Goal: Task Accomplishment & Management: Manage account settings

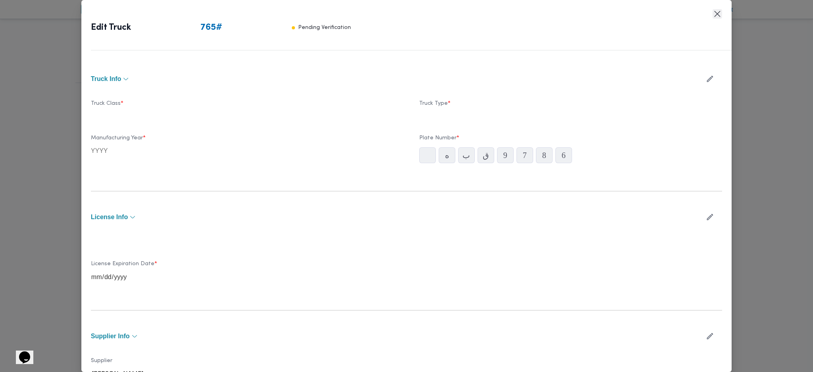
click at [718, 17] on button "Closes this modal window" at bounding box center [718, 14] width 10 height 10
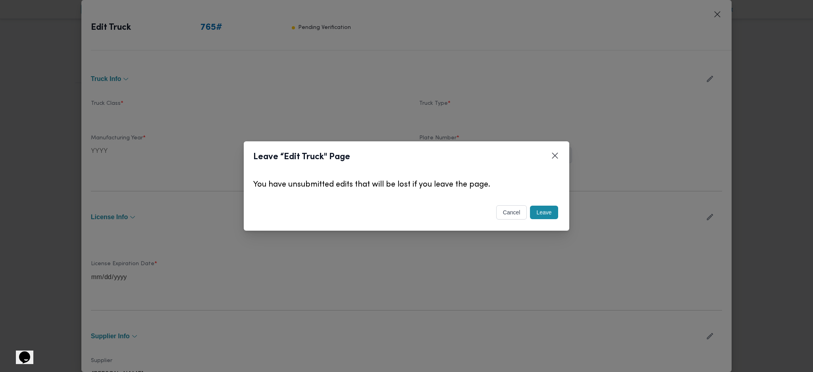
click at [552, 212] on button "Leave" at bounding box center [544, 212] width 28 height 13
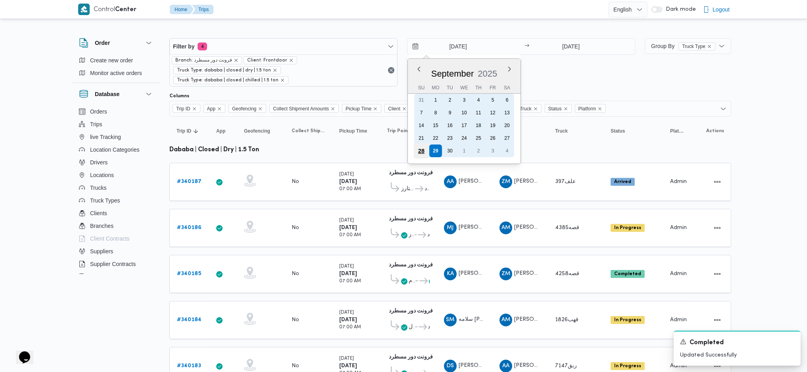
click at [419, 144] on div "28" at bounding box center [421, 150] width 15 height 15
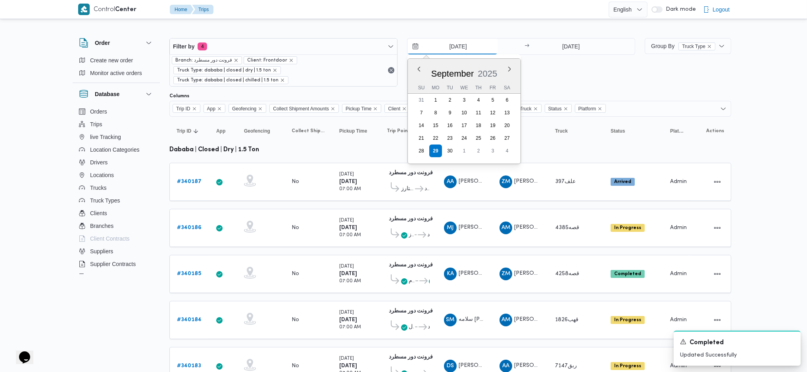
type input "28/9/2025"
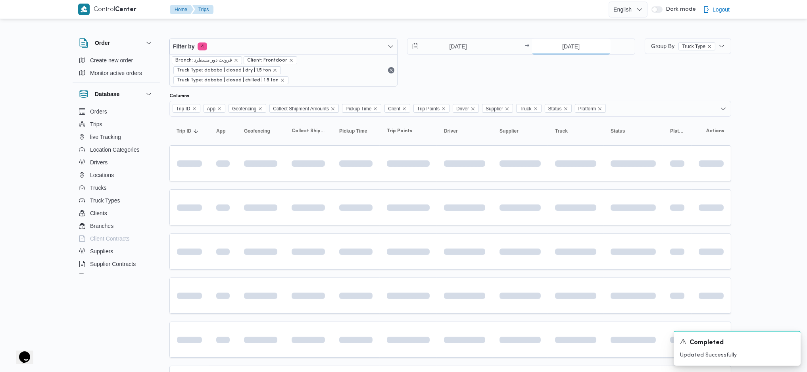
click at [564, 46] on input "29/9/2025" at bounding box center [571, 47] width 79 height 16
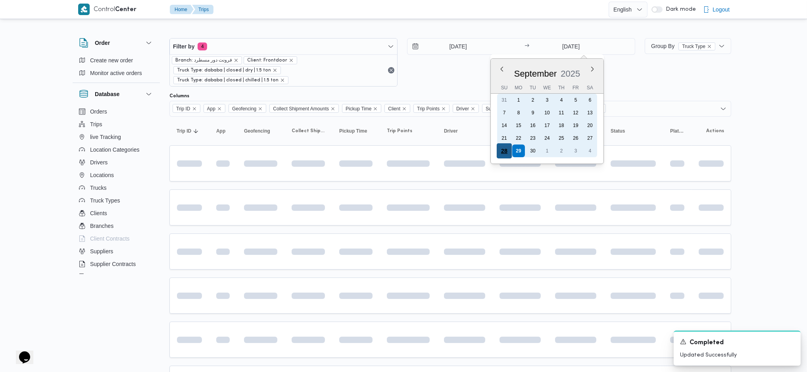
click at [503, 153] on div "28" at bounding box center [504, 150] width 15 height 15
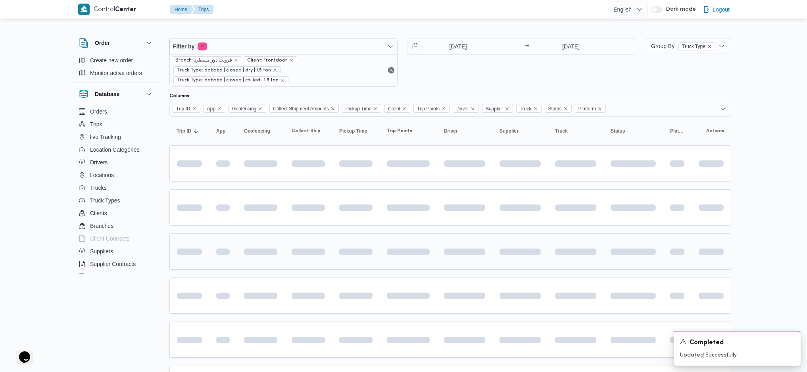
click at [443, 245] on div at bounding box center [465, 251] width 48 height 13
type input "28/9/2025"
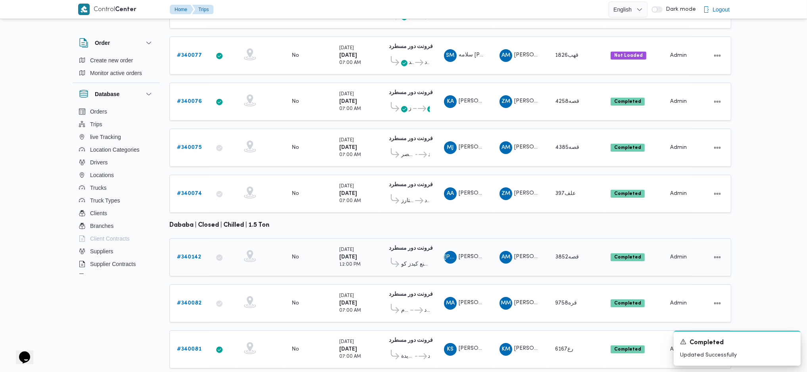
scroll to position [266, 0]
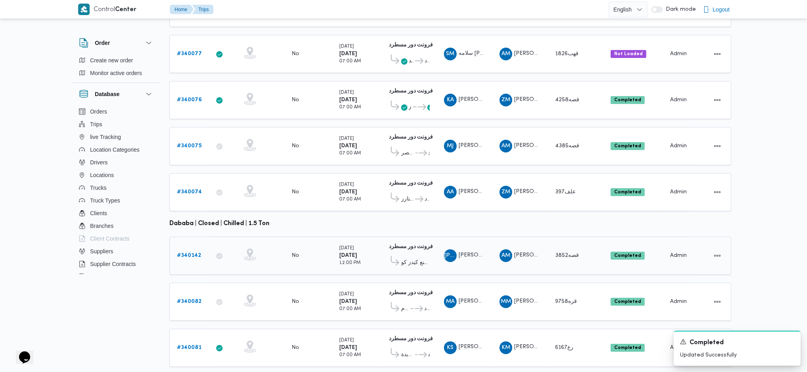
click at [189, 253] on b "# 340142" at bounding box center [189, 255] width 24 height 5
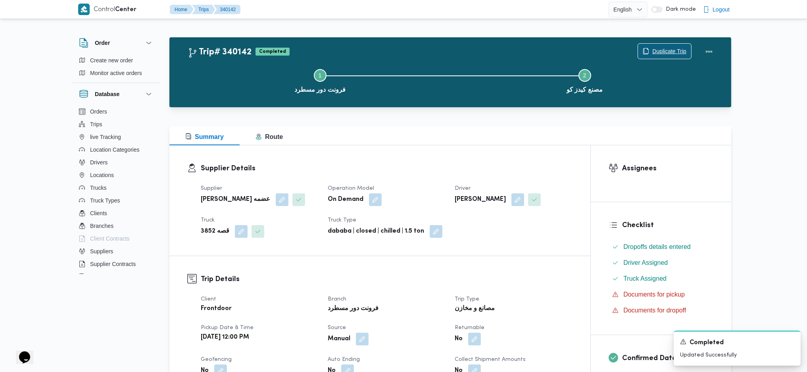
click at [671, 51] on span "Duplicate Trip" at bounding box center [670, 51] width 34 height 10
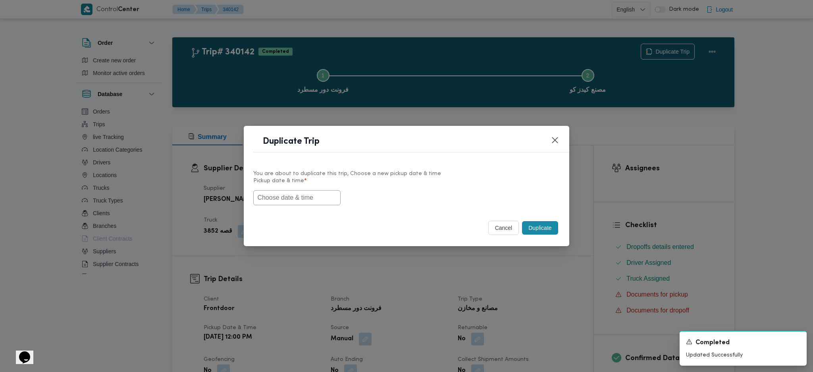
click at [316, 196] on input "text" at bounding box center [296, 197] width 87 height 15
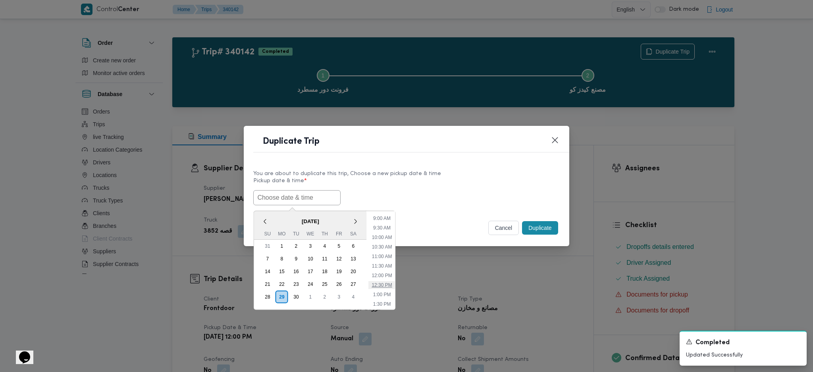
scroll to position [151, 0]
click at [468, 186] on label "Pickup date & time *" at bounding box center [406, 184] width 306 height 12
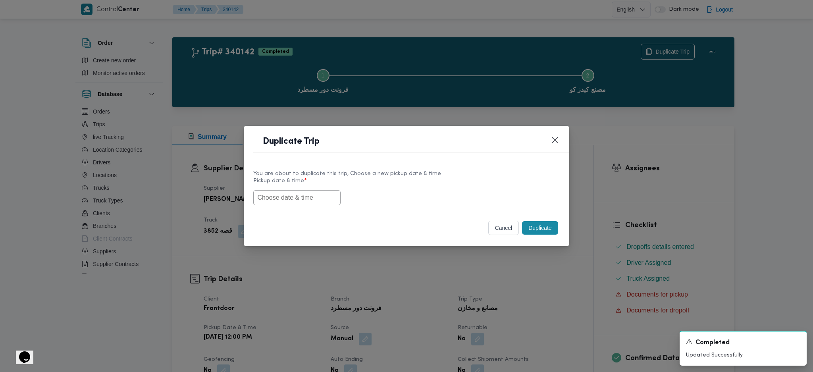
click at [503, 234] on button "cancel" at bounding box center [503, 228] width 31 height 14
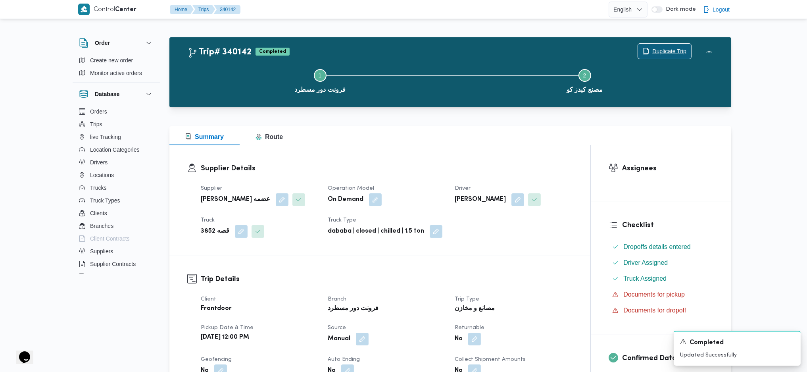
click at [663, 48] on span "Duplicate Trip" at bounding box center [670, 51] width 34 height 10
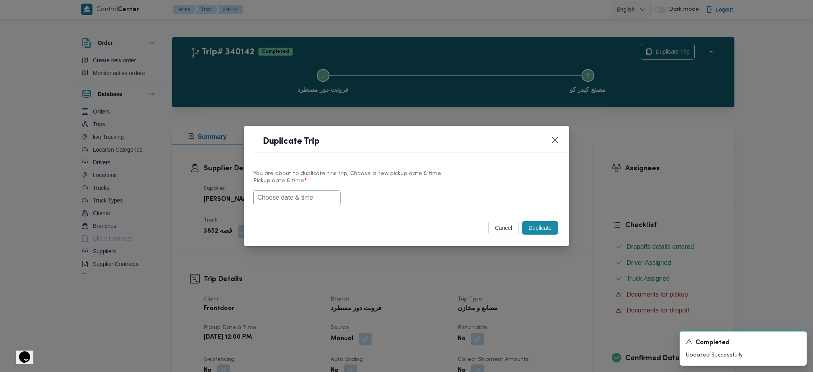
click at [306, 190] on input "text" at bounding box center [296, 197] width 87 height 15
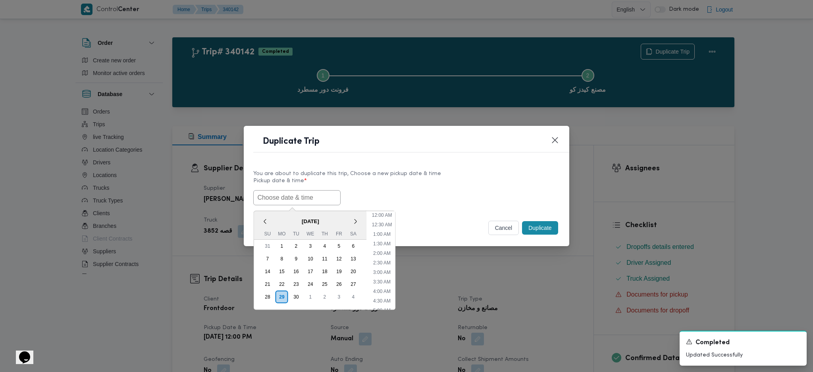
scroll to position [204, 0]
type input "14/08/2025 9:00AM"
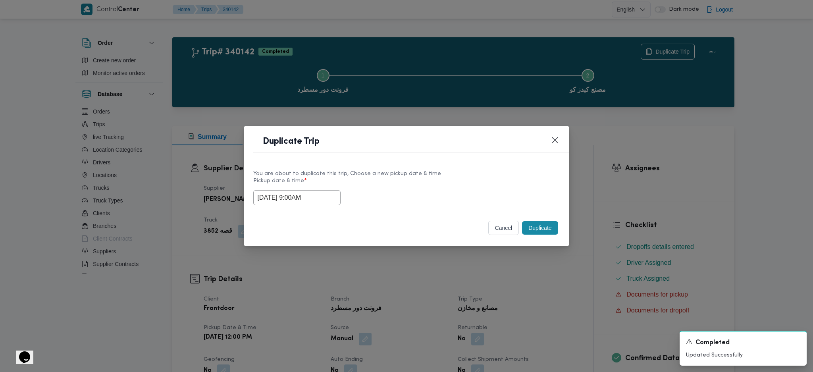
click at [472, 155] on div "Duplicate Trip" at bounding box center [406, 144] width 325 height 36
click at [503, 231] on button "cancel" at bounding box center [503, 228] width 31 height 14
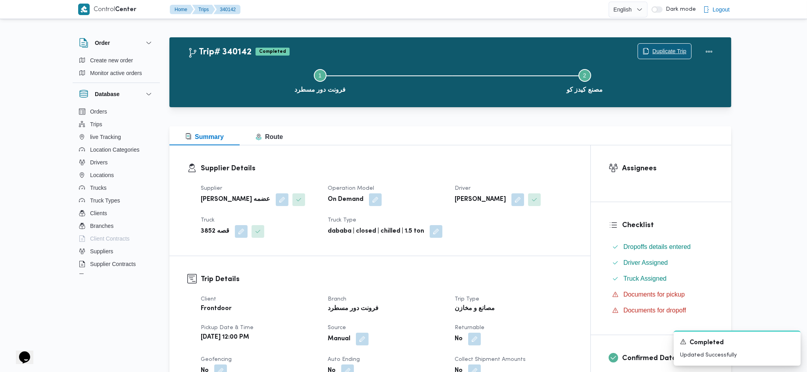
click at [674, 43] on button "Duplicate Trip" at bounding box center [665, 51] width 54 height 16
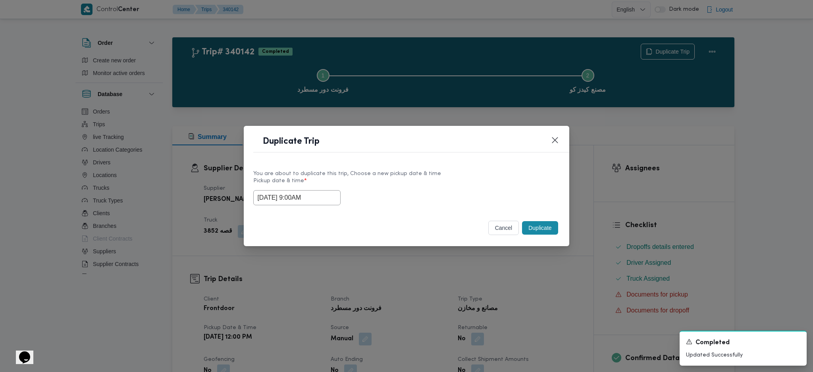
click at [322, 197] on input "14/08/2025 9:00AM" at bounding box center [296, 197] width 87 height 15
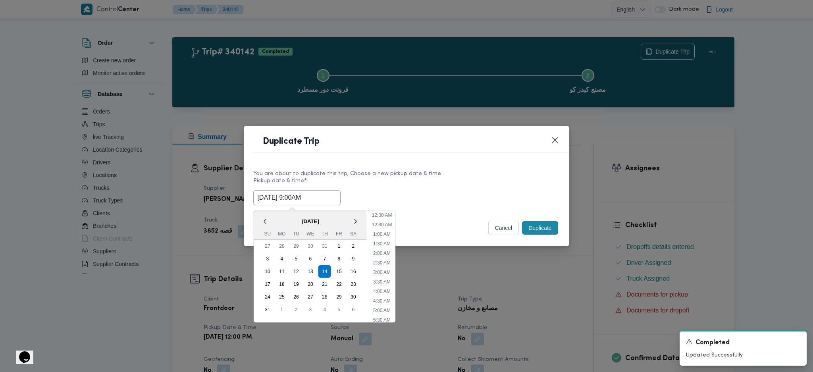
scroll to position [121, 0]
click at [325, 193] on input "14/08/2025 9:00AM" at bounding box center [296, 197] width 87 height 15
click at [468, 169] on div "You are about to duplicate this trip, Choose a new pickup date & time" at bounding box center [406, 173] width 306 height 8
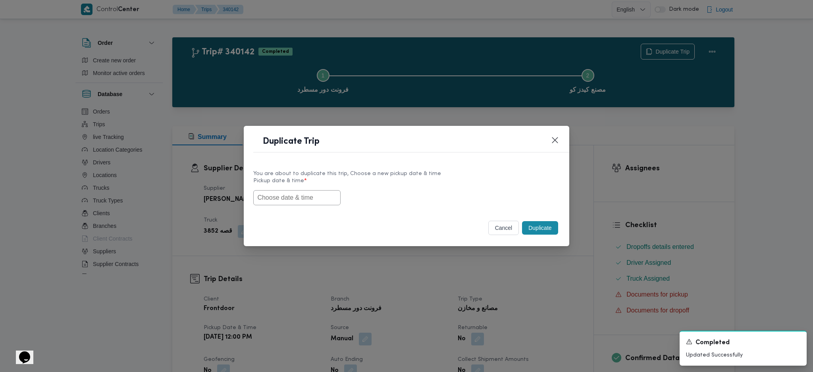
click at [324, 199] on input "text" at bounding box center [296, 197] width 87 height 15
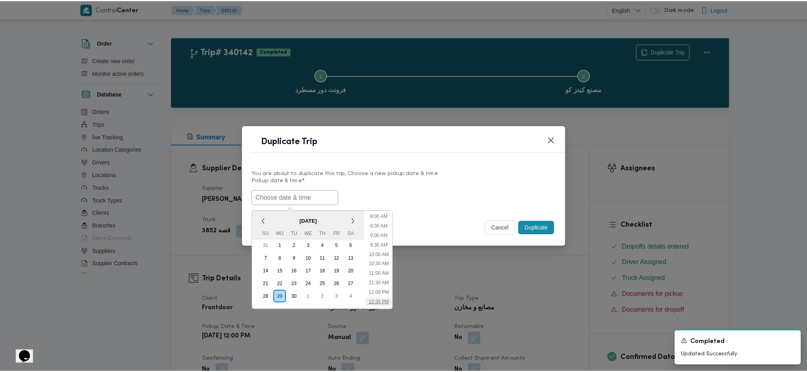
scroll to position [98, 0]
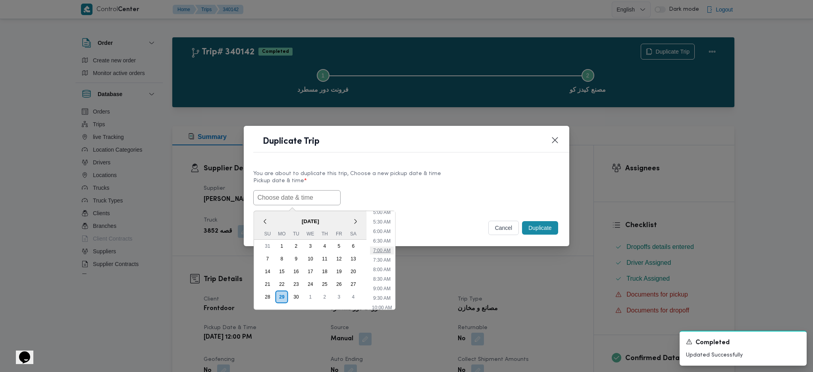
click at [385, 248] on li "7:00 AM" at bounding box center [382, 251] width 24 height 8
type input "29/09/2025 7:00AM"
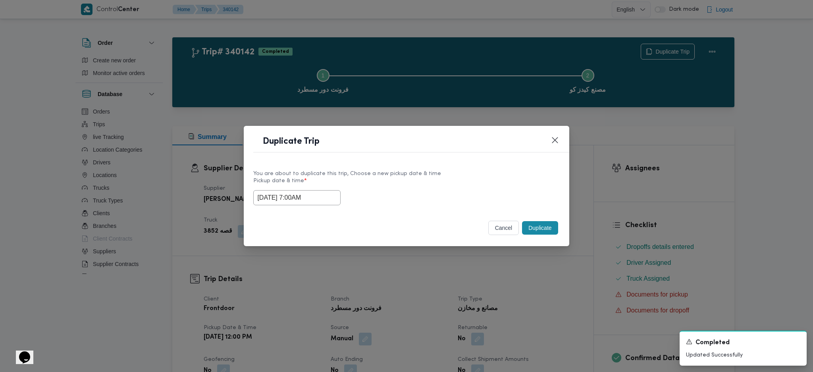
click at [541, 229] on button "Duplicate" at bounding box center [540, 227] width 36 height 13
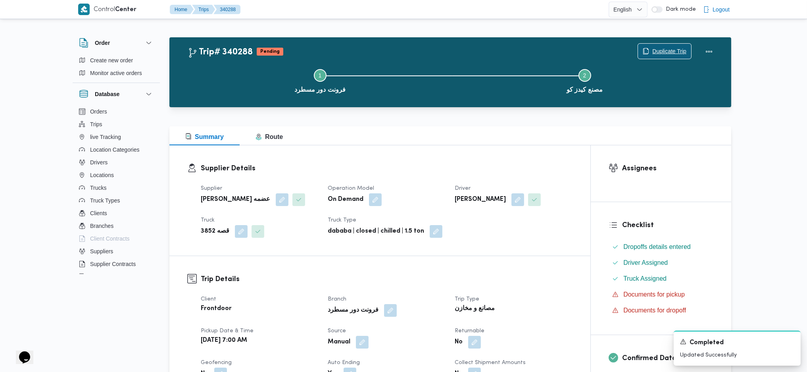
click at [651, 57] on span "Duplicate Trip" at bounding box center [664, 51] width 53 height 15
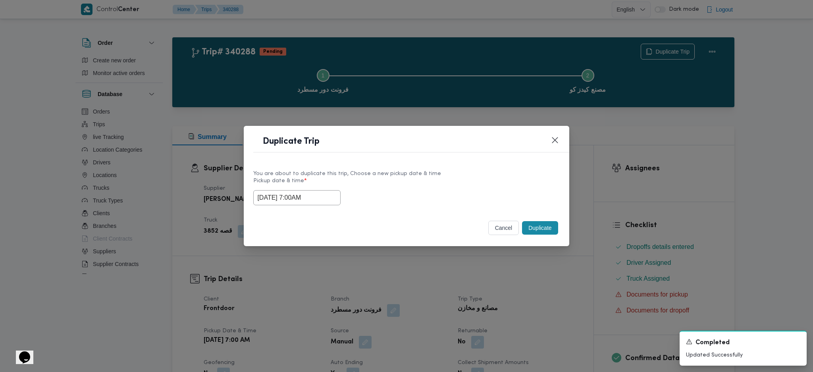
click at [489, 229] on button "cancel" at bounding box center [503, 228] width 31 height 14
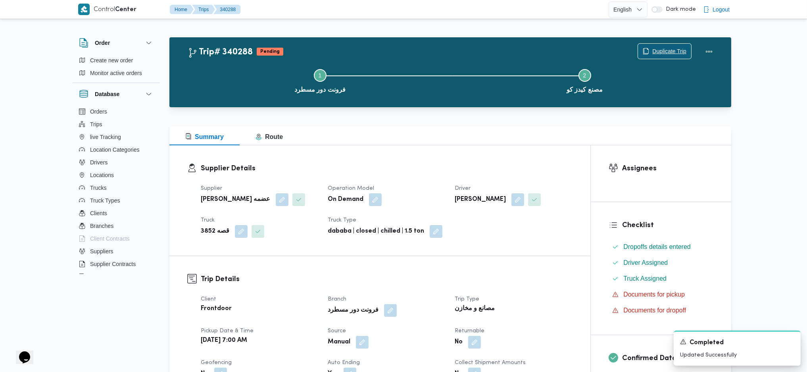
click at [654, 46] on span "Duplicate Trip" at bounding box center [670, 51] width 34 height 10
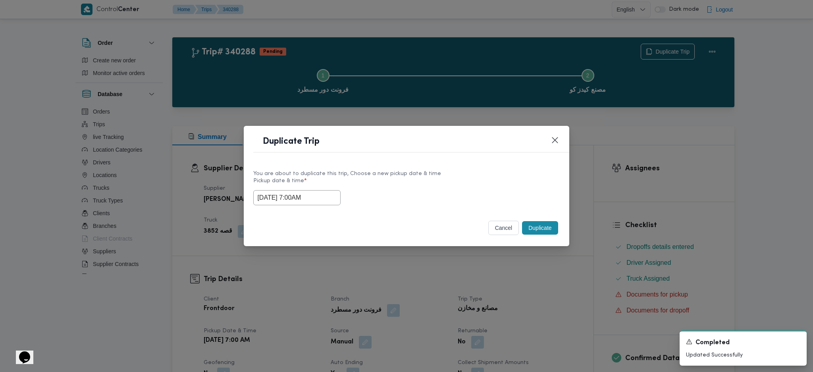
click at [550, 228] on button "Duplicate" at bounding box center [540, 227] width 36 height 13
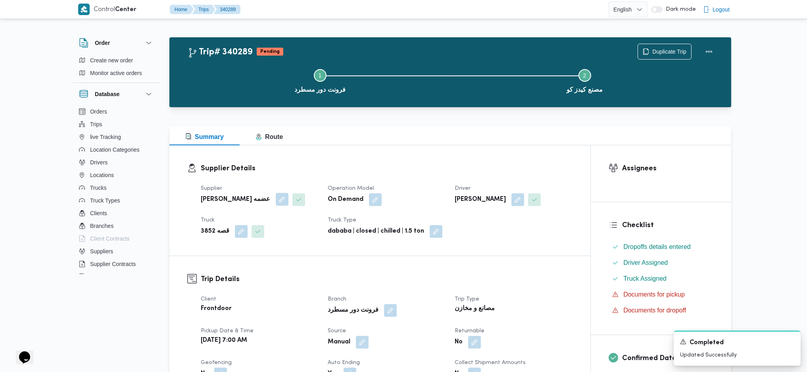
click at [276, 203] on button "button" at bounding box center [282, 199] width 13 height 13
click at [287, 233] on icon "Clear input" at bounding box center [284, 231] width 3 height 3
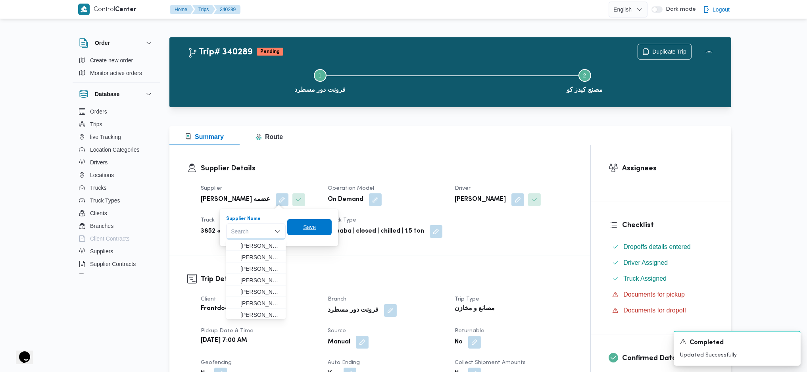
click at [322, 229] on span "Save" at bounding box center [309, 227] width 44 height 16
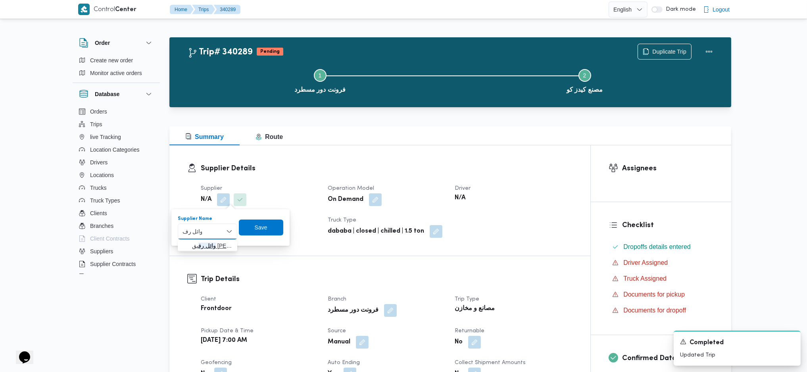
type input "وائل رف"
click at [195, 245] on span "وائل رف يق محمد محمد العدوي" at bounding box center [212, 246] width 40 height 10
click at [289, 224] on span "Save" at bounding box center [272, 227] width 44 height 16
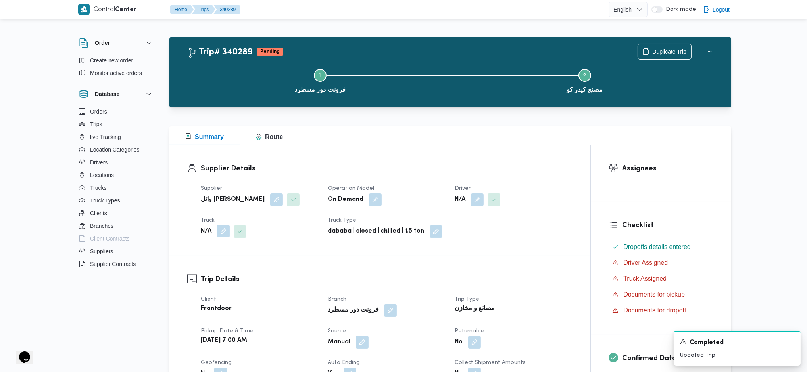
click at [222, 228] on button "button" at bounding box center [223, 231] width 13 height 13
click at [208, 271] on div "Search" at bounding box center [208, 263] width 60 height 16
click at [208, 264] on div "Search" at bounding box center [208, 263] width 60 height 16
type input "68"
click at [206, 279] on span "قسه 68 79 | null" at bounding box center [212, 278] width 40 height 10
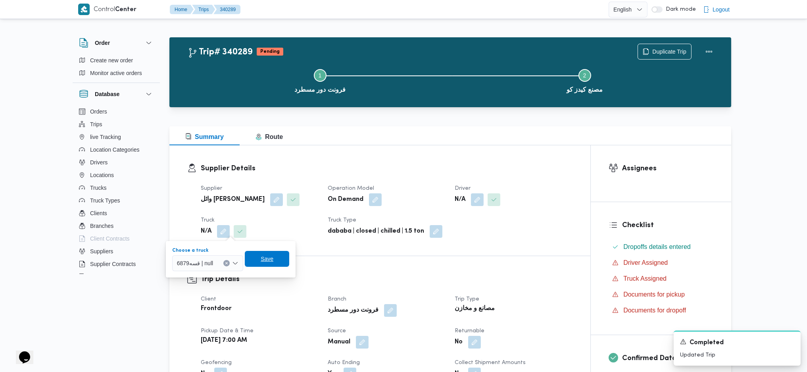
click at [268, 252] on span "Save" at bounding box center [267, 259] width 44 height 16
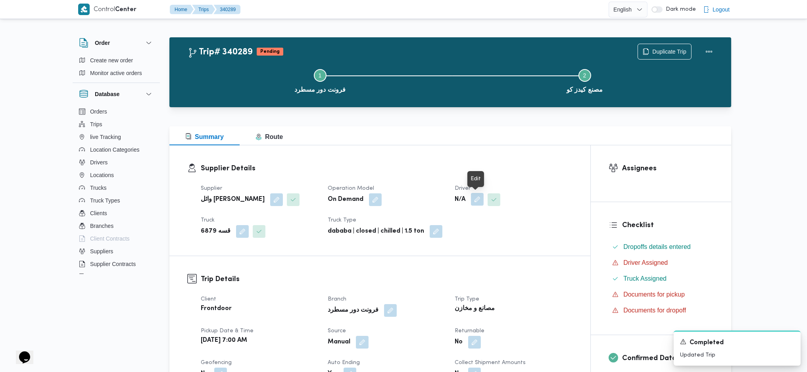
click at [480, 197] on button "button" at bounding box center [477, 199] width 13 height 13
click at [472, 218] on div "Choose a driver" at bounding box center [462, 219] width 60 height 6
click at [471, 231] on div "Search" at bounding box center [462, 231] width 60 height 16
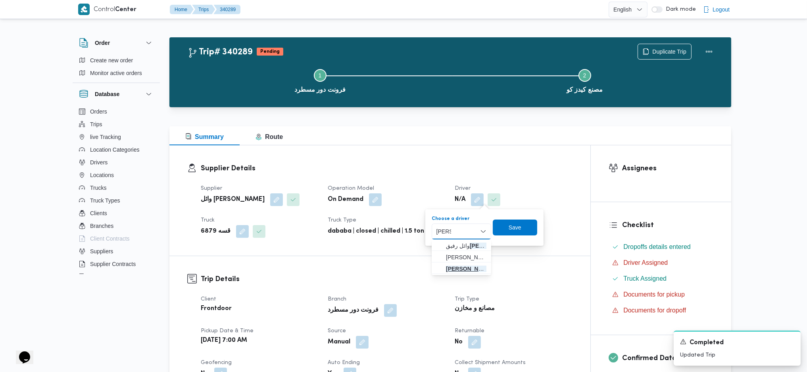
type input "محمد"
drag, startPoint x: 462, startPoint y: 272, endPoint x: 489, endPoint y: 238, distance: 43.8
click at [462, 272] on span "محمد عبدالحميد عبدالجليل عبدالرازق" at bounding box center [466, 269] width 40 height 10
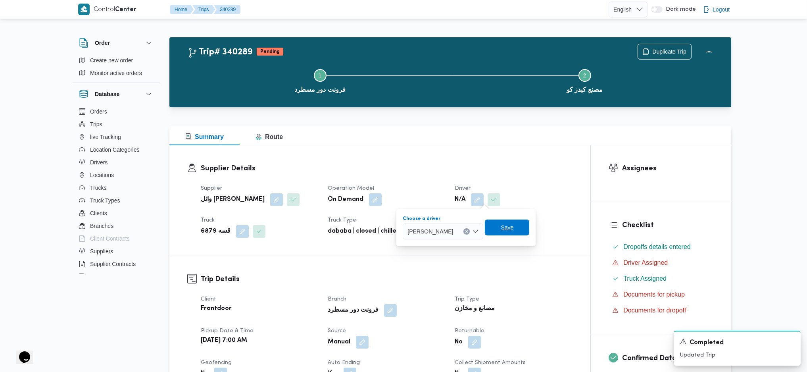
drag, startPoint x: 531, startPoint y: 224, endPoint x: 521, endPoint y: 198, distance: 27.5
click at [530, 224] on span "Save" at bounding box center [507, 228] width 44 height 16
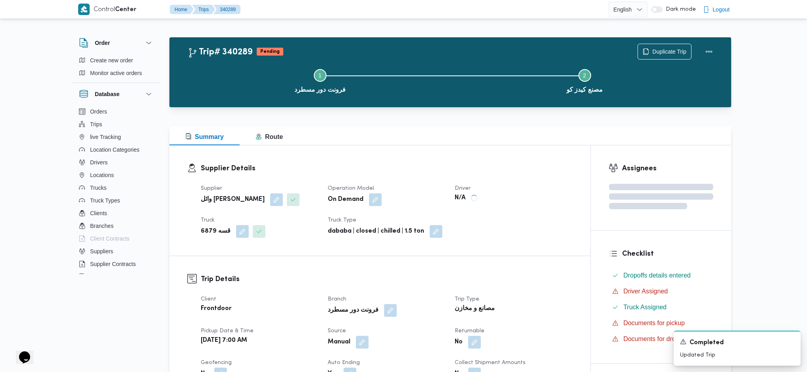
click at [505, 133] on div "Summary Route" at bounding box center [450, 135] width 562 height 19
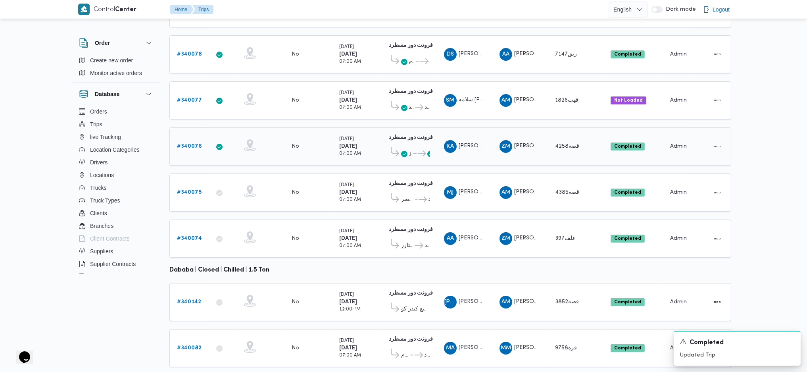
scroll to position [20, 0]
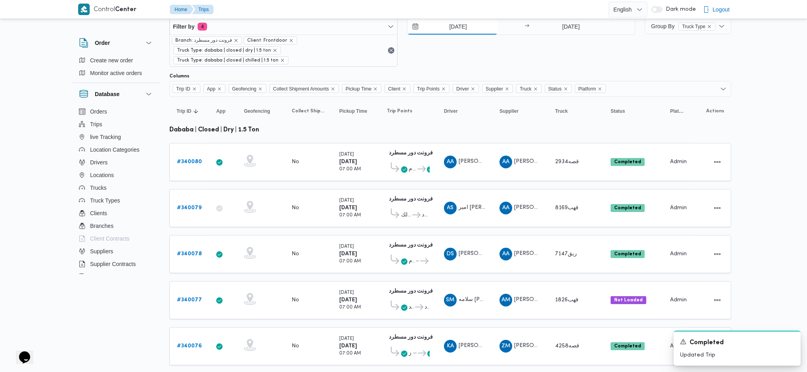
click at [456, 25] on input "28/9/2025" at bounding box center [453, 27] width 90 height 16
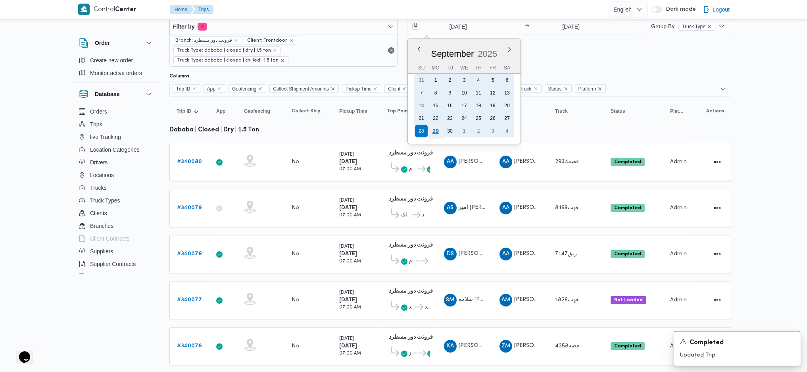
click at [435, 127] on div "29" at bounding box center [435, 130] width 15 height 15
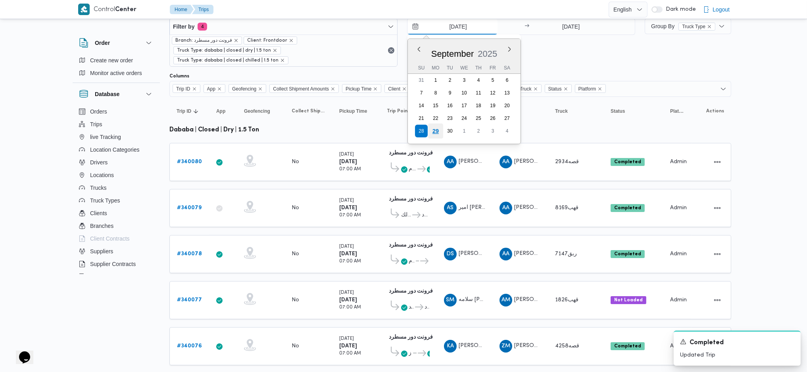
type input "29/9/2025"
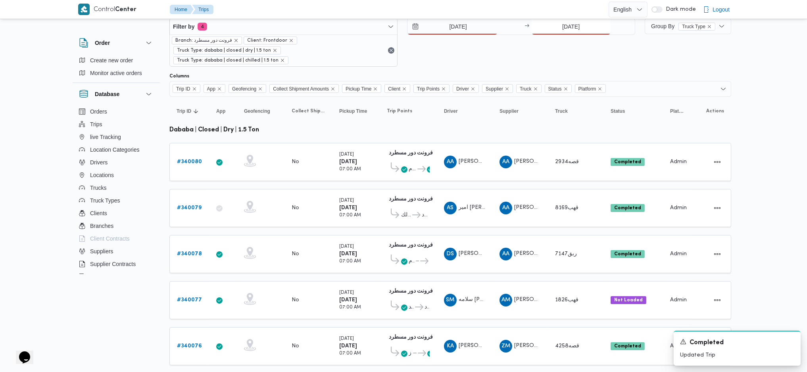
click at [549, 31] on input "28/9/2025" at bounding box center [571, 27] width 79 height 16
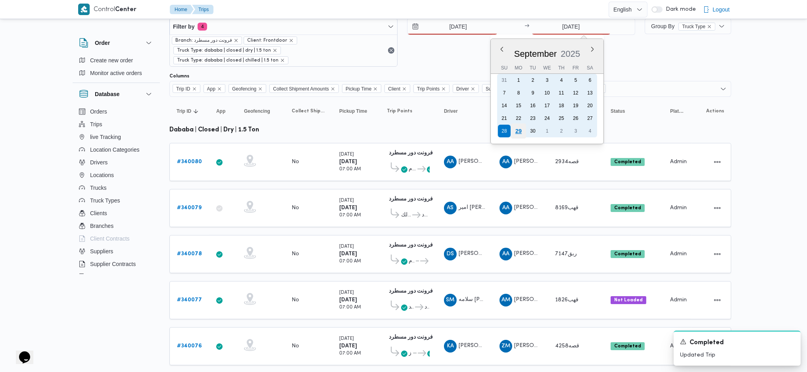
click at [522, 127] on div "29" at bounding box center [518, 130] width 15 height 15
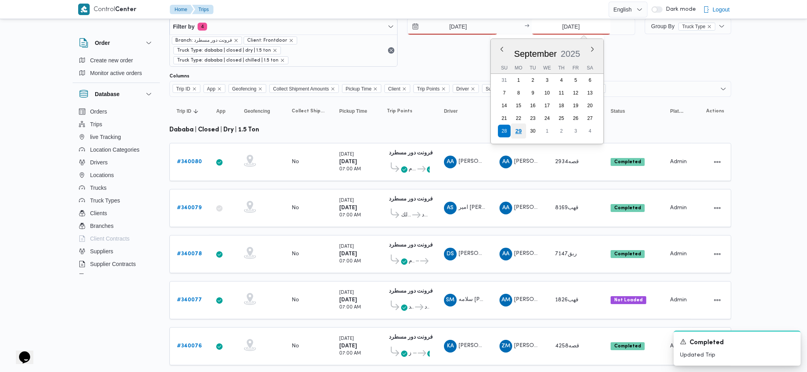
type input "29/9/2025"
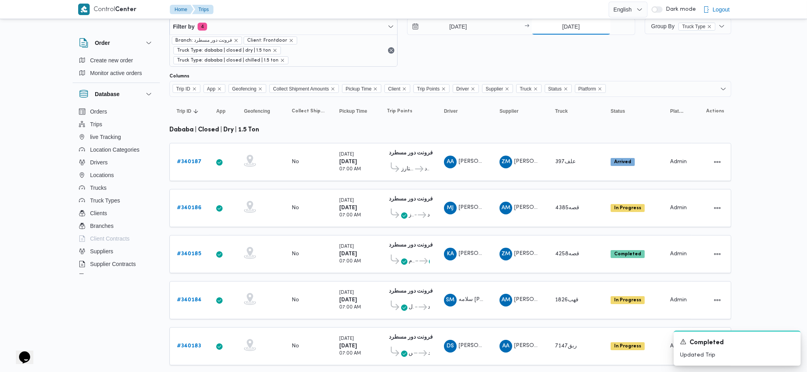
scroll to position [266, 0]
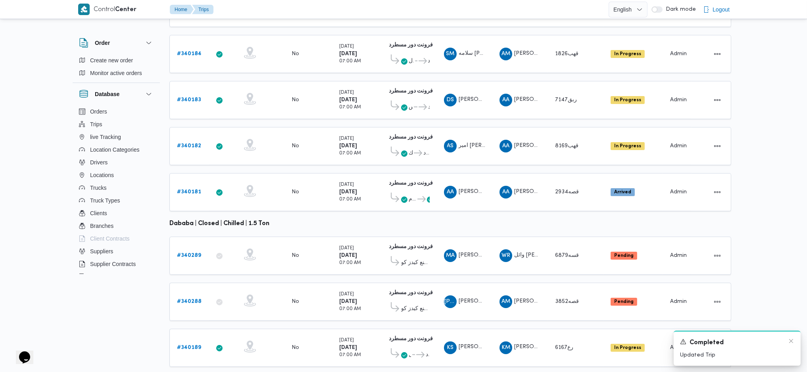
click at [790, 346] on div "Completed" at bounding box center [737, 343] width 114 height 10
click at [790, 337] on div "A new notification appears Completed Updated Trip" at bounding box center [737, 348] width 127 height 35
click at [792, 341] on icon "Dismiss toast" at bounding box center [791, 341] width 6 height 6
click at [214, 370] on div "Rows per page : 10 1 2" at bounding box center [451, 379] width 572 height 19
click at [215, 372] on icon "button" at bounding box center [217, 379] width 6 height 6
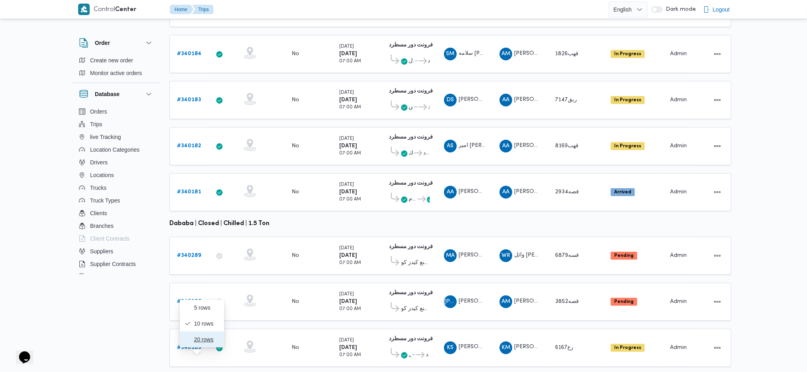
click at [208, 342] on span "20 rows" at bounding box center [206, 339] width 25 height 6
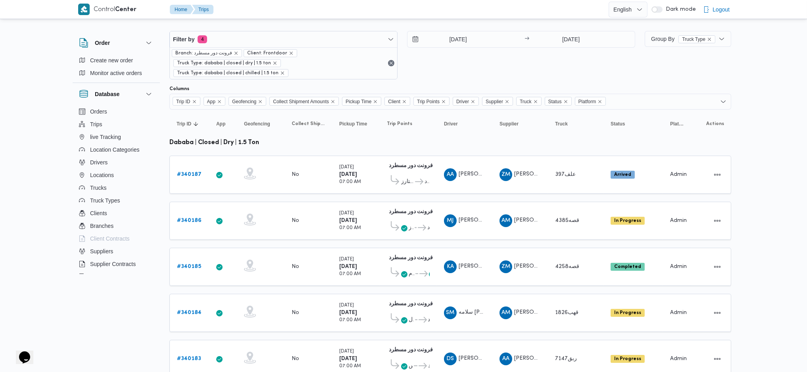
scroll to position [264, 0]
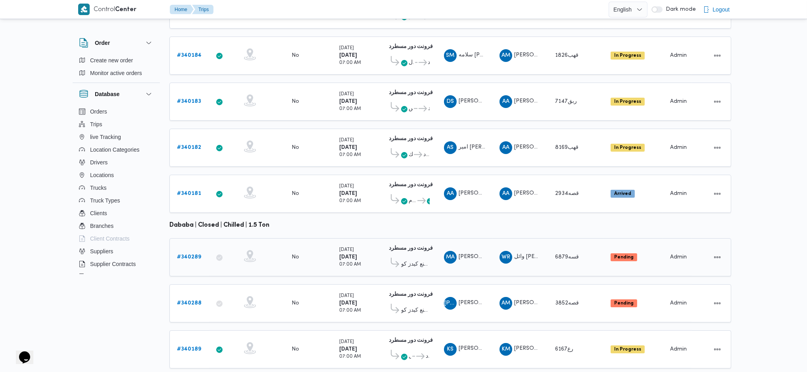
click at [197, 254] on b "# 340289" at bounding box center [189, 256] width 24 height 5
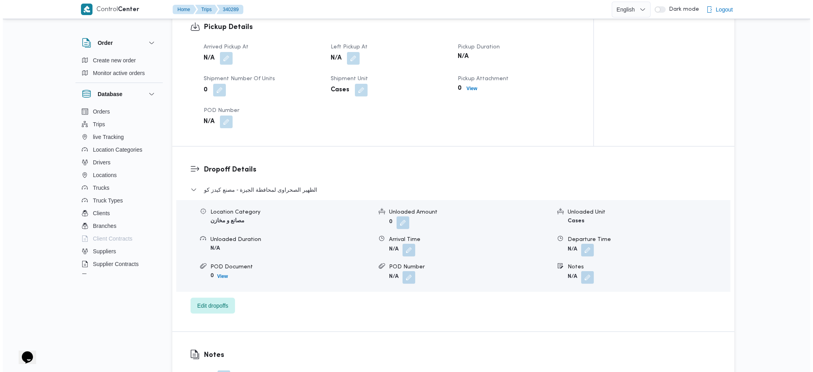
scroll to position [582, 0]
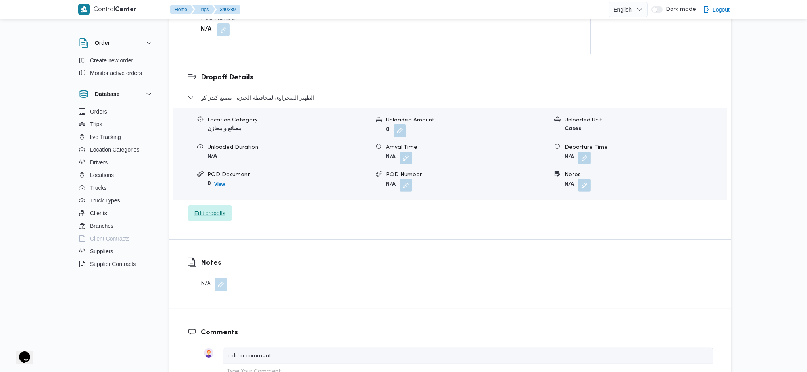
click at [218, 213] on span "Edit dropoffs" at bounding box center [210, 213] width 31 height 10
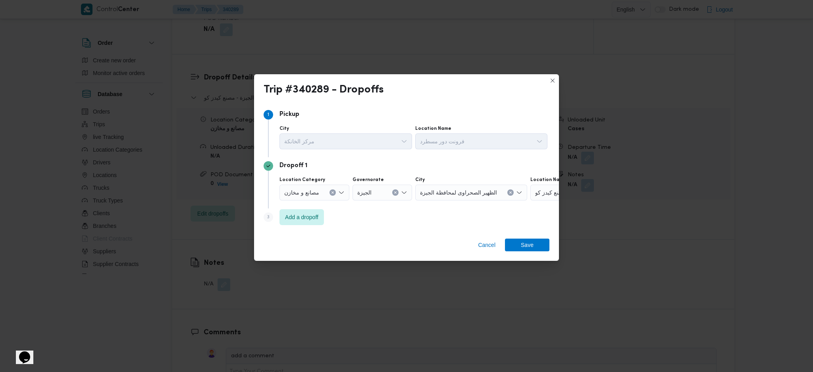
click at [310, 195] on span "مصانع و مخازن" at bounding box center [301, 192] width 35 height 9
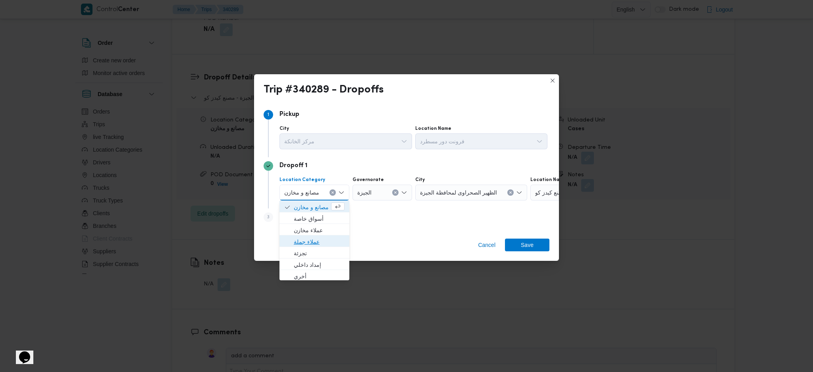
click at [314, 239] on span "عملاء جملة" at bounding box center [319, 242] width 51 height 10
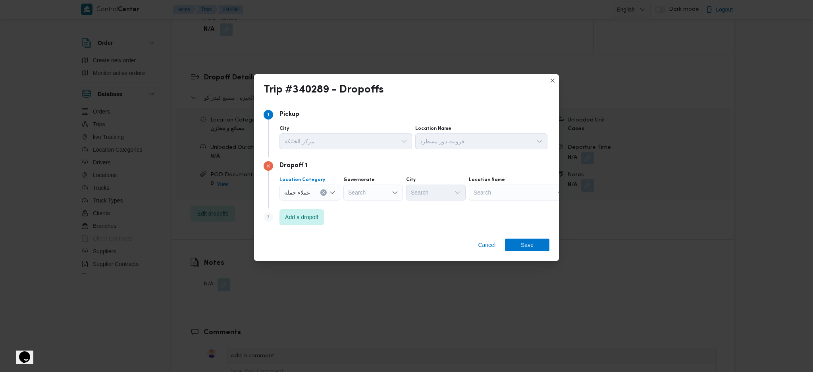
click at [378, 195] on div "Search" at bounding box center [373, 193] width 60 height 16
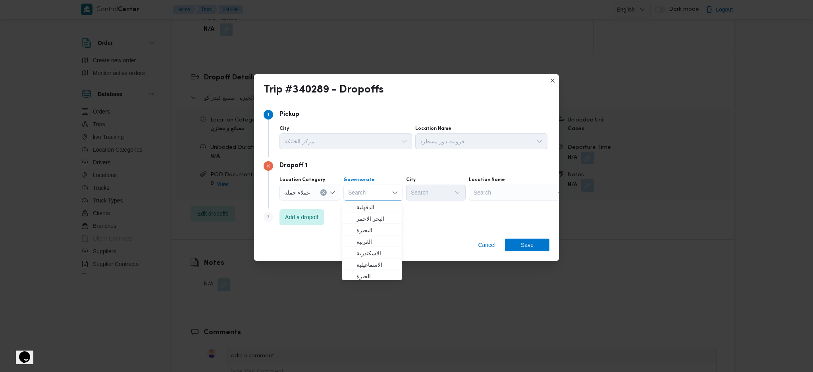
scroll to position [106, 0]
click at [378, 215] on span "القاهرة" at bounding box center [376, 217] width 40 height 10
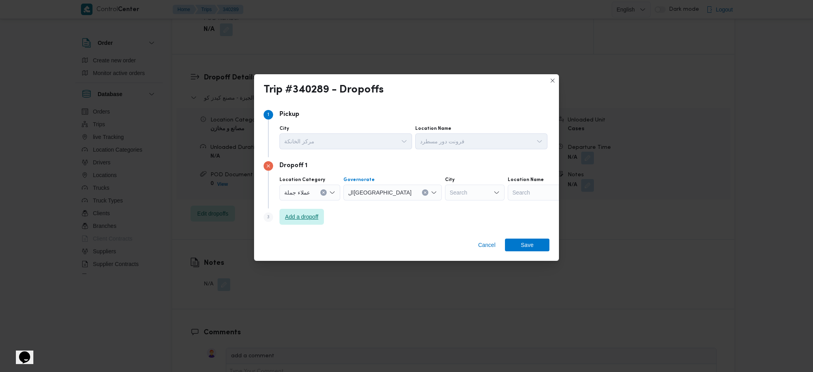
click at [306, 218] on span "Add a dropoff" at bounding box center [301, 217] width 33 height 10
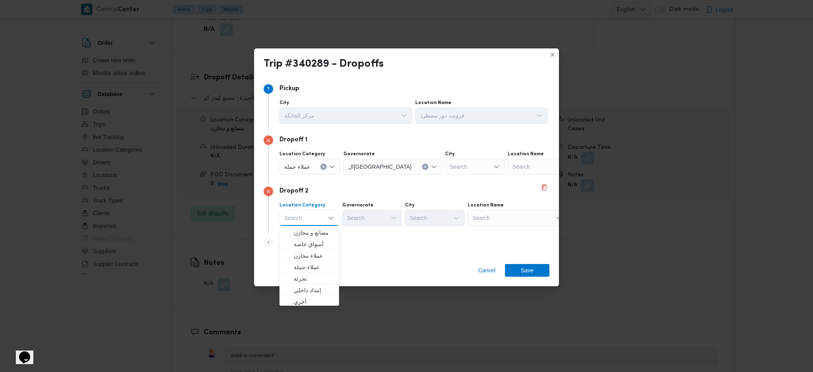
click at [445, 173] on div "Search" at bounding box center [475, 167] width 60 height 16
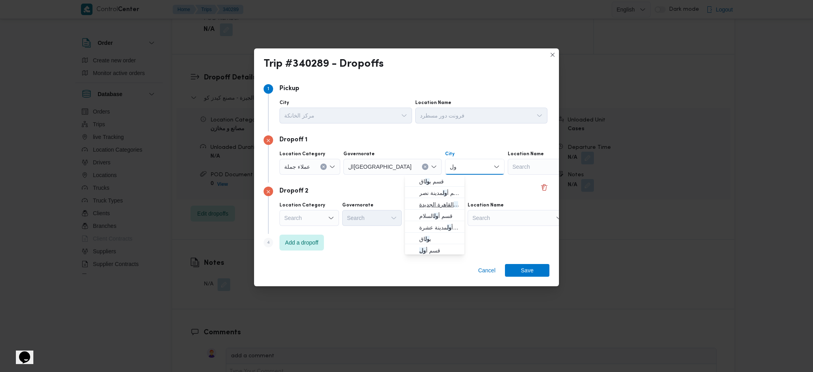
type input "ول"
click at [428, 205] on span "قسم أ ول القاهرة الجديدة" at bounding box center [439, 205] width 40 height 10
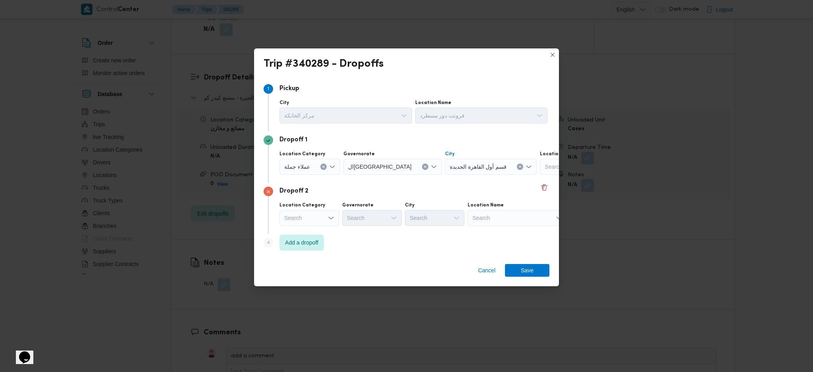
click at [301, 218] on div "Search" at bounding box center [309, 218] width 60 height 16
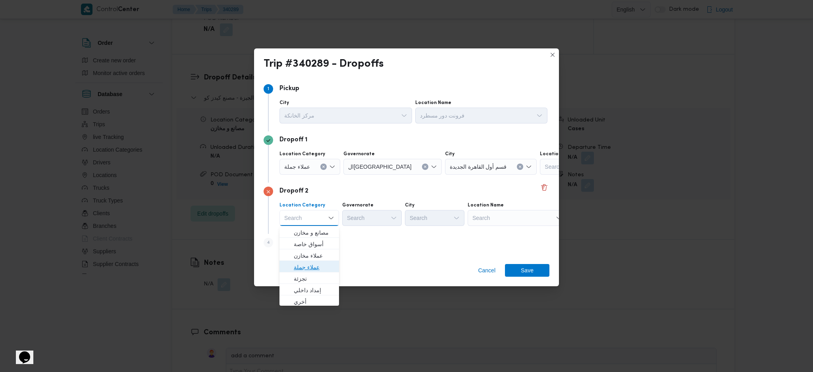
click at [311, 269] on span "عملاء جملة" at bounding box center [314, 267] width 40 height 10
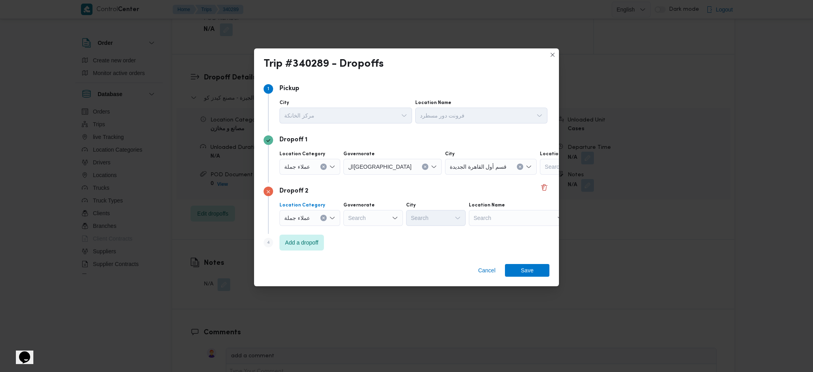
click at [385, 217] on div "Search" at bounding box center [373, 218] width 60 height 16
type input "قاه"
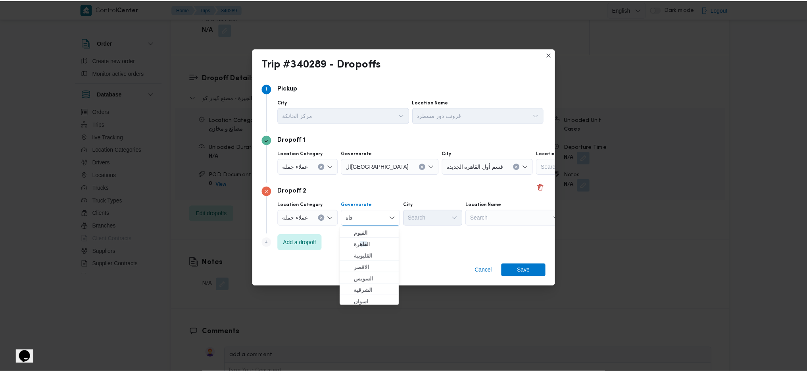
scroll to position [105, 0]
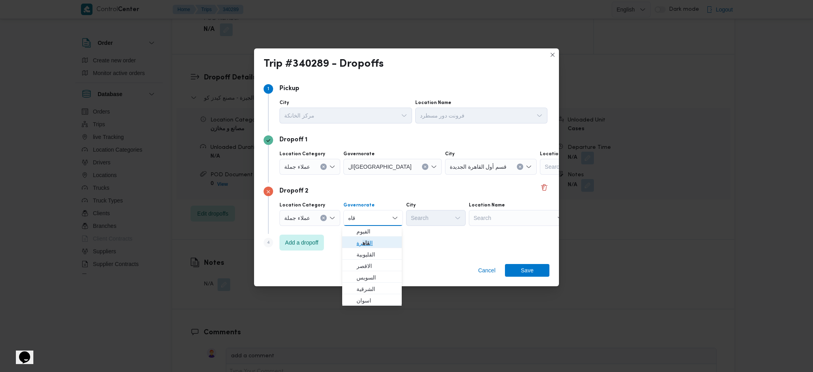
click at [371, 244] on span "ال قاه رة" at bounding box center [376, 243] width 40 height 10
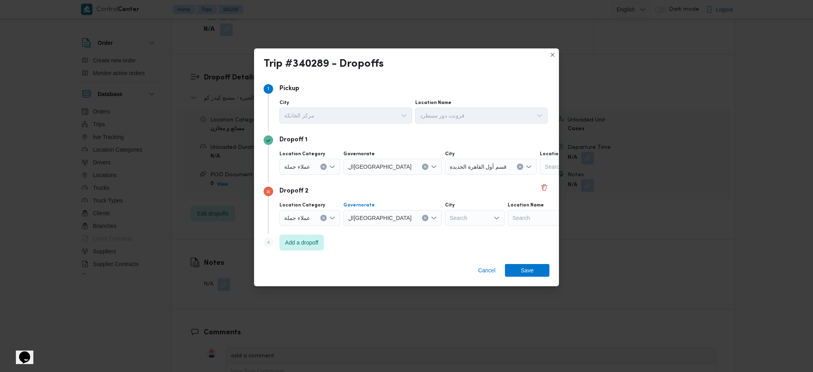
click at [445, 220] on div "Search" at bounding box center [475, 218] width 60 height 16
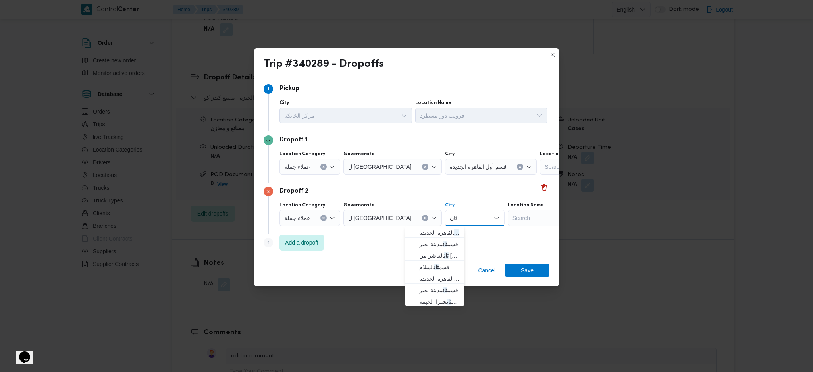
type input "ثان"
click at [424, 232] on span "قسم ثان القاهرة الجديدة" at bounding box center [439, 233] width 40 height 10
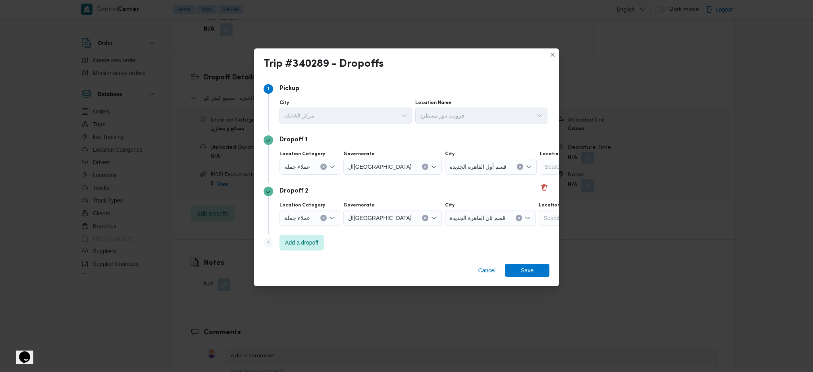
click at [314, 252] on div "Step 4 is disabled 4 Add a dropoff" at bounding box center [407, 244] width 286 height 21
click at [313, 249] on span "Add a dropoff" at bounding box center [301, 242] width 44 height 16
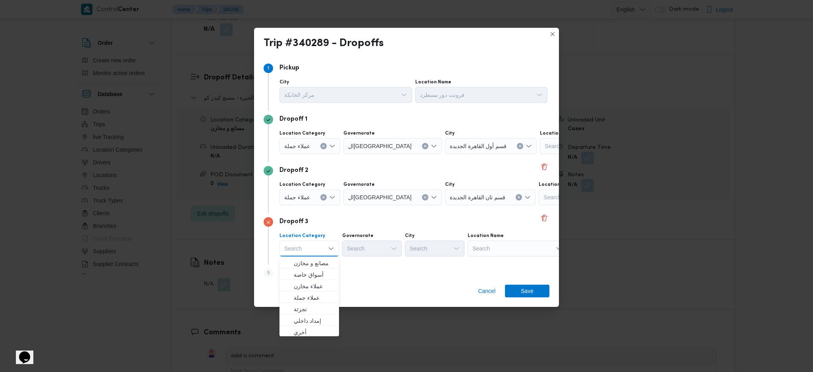
click at [509, 250] on div "Search" at bounding box center [517, 249] width 99 height 16
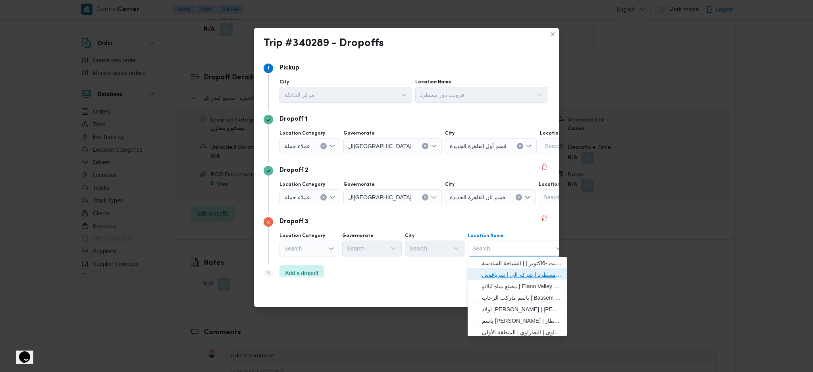
click at [501, 274] on span "فرونت دور مسطرد | شركة الي | سرياقوس" at bounding box center [522, 275] width 80 height 10
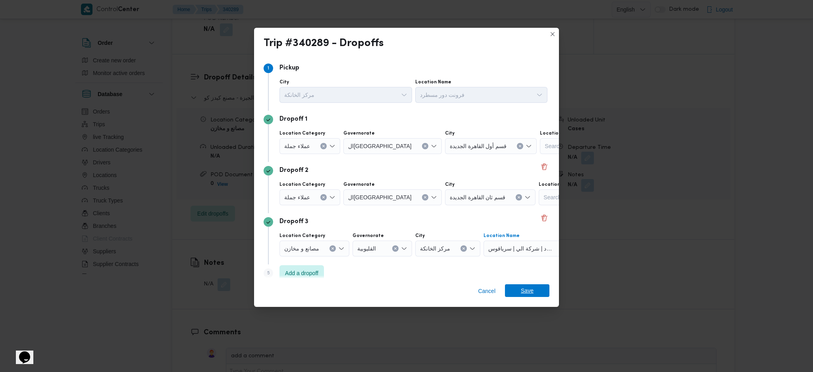
click at [529, 289] on span "Save" at bounding box center [527, 290] width 13 height 13
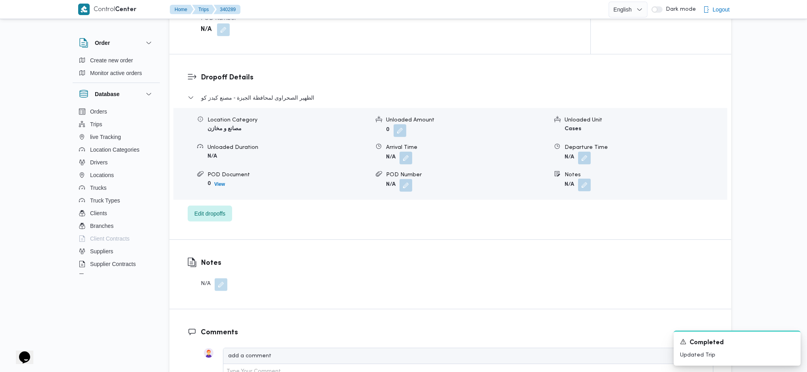
click at [582, 187] on button "button" at bounding box center [584, 185] width 13 height 13
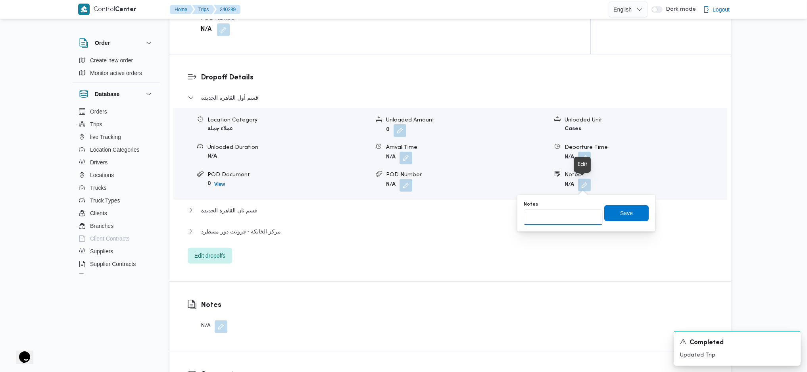
click at [553, 220] on input "Notes" at bounding box center [563, 217] width 79 height 16
type input "و طلبات فاونت مول وفرست مول الفار مافيدا طلبات التجمع الاول والتجمع الخامس"
click button "Save" at bounding box center [627, 213] width 44 height 16
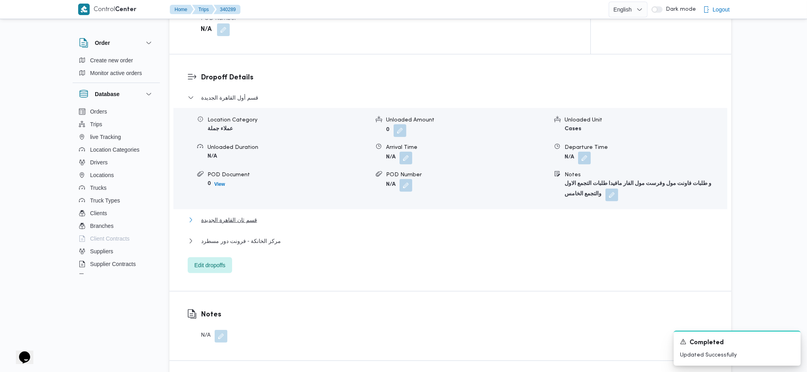
click at [247, 222] on span "قسم ثان القاهرة الجديدة" at bounding box center [229, 220] width 56 height 10
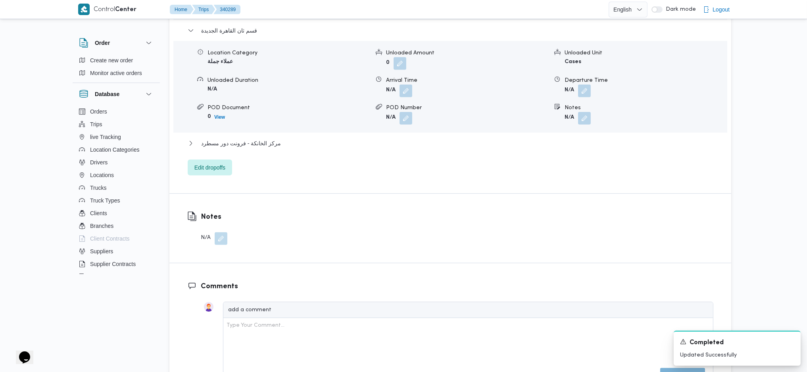
scroll to position [741, 0]
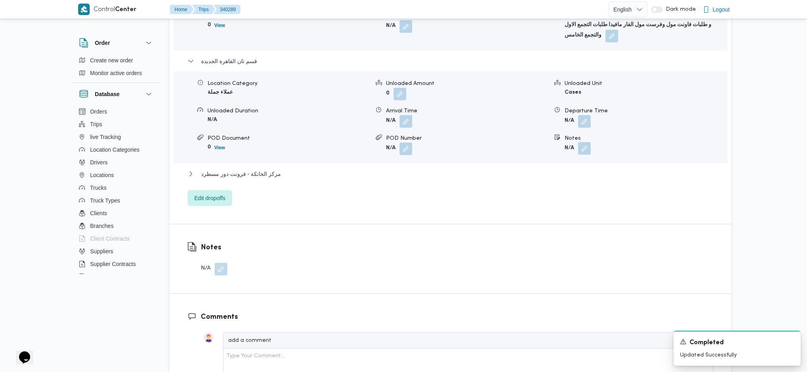
click at [585, 151] on button "button" at bounding box center [584, 148] width 13 height 13
click at [560, 187] on input "Notes" at bounding box center [563, 181] width 79 height 16
type input "طلبات الرحاب وطلبات الرحاب شيل اوت"
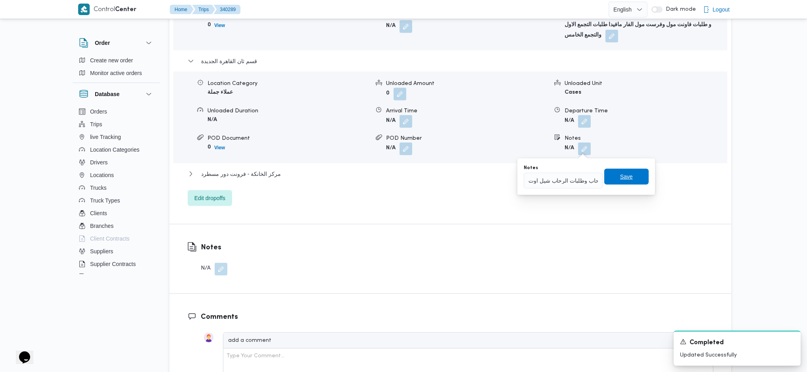
click button "Save" at bounding box center [627, 177] width 44 height 16
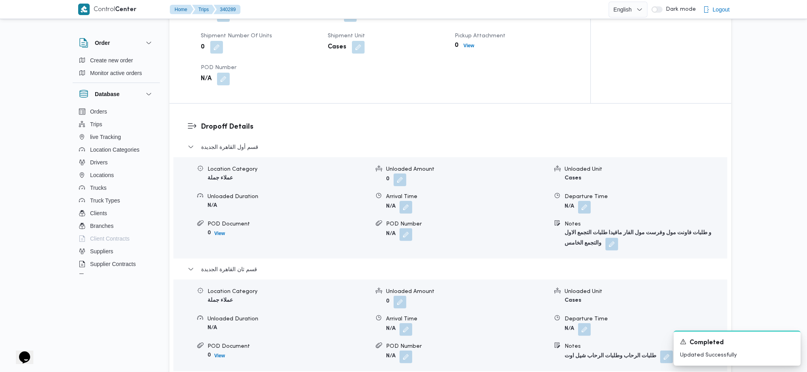
scroll to position [476, 0]
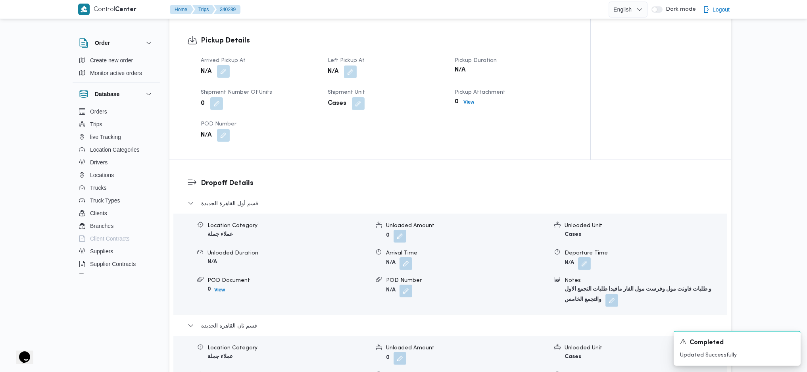
click at [222, 75] on button "button" at bounding box center [223, 71] width 13 height 13
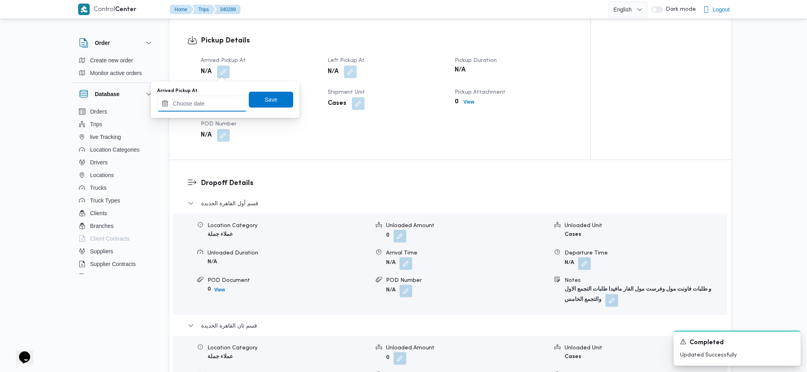
click at [206, 111] on input "Arrived Pickup At" at bounding box center [202, 104] width 90 height 16
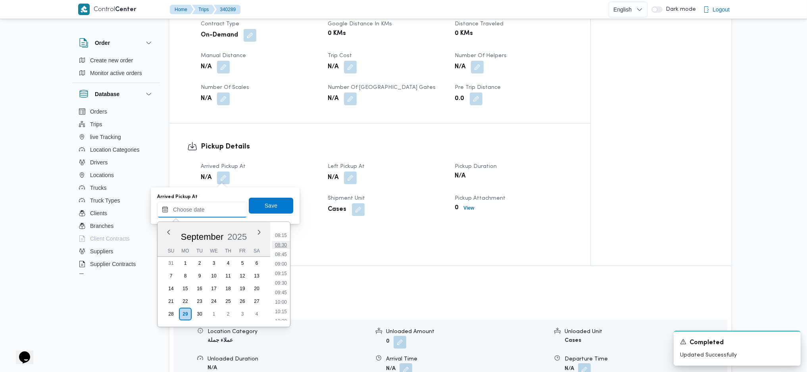
scroll to position [309, 0]
click at [282, 231] on li "08:00" at bounding box center [281, 228] width 18 height 8
type input "29/09/2025 08:00"
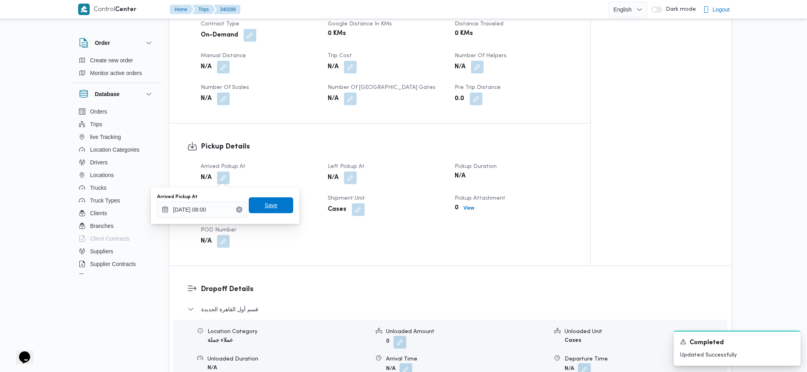
click at [271, 209] on span "Save" at bounding box center [271, 205] width 44 height 16
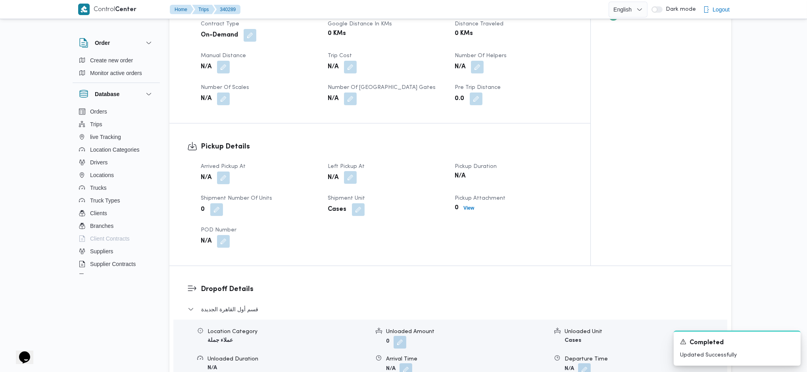
click at [345, 177] on button "button" at bounding box center [350, 177] width 13 height 13
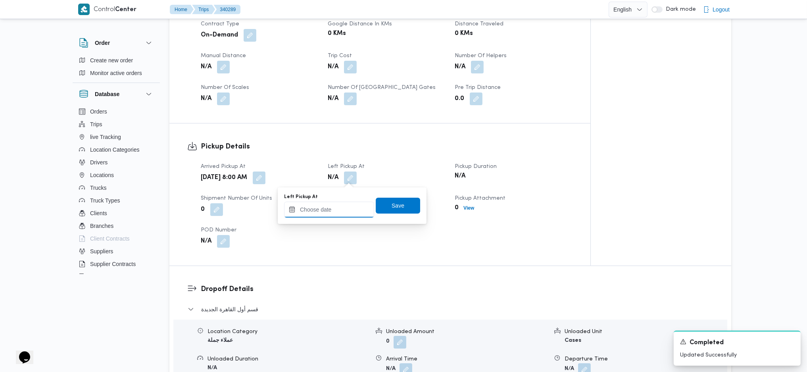
click at [340, 204] on input "Left Pickup At" at bounding box center [329, 210] width 90 height 16
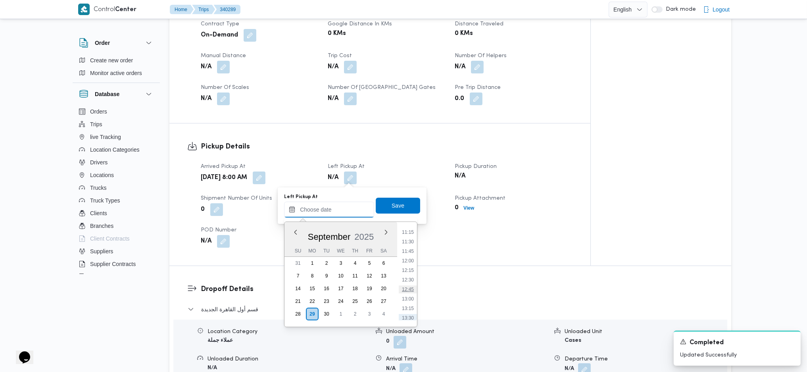
scroll to position [362, 0]
click at [406, 234] on li "09:30" at bounding box center [408, 232] width 18 height 8
type input "29/09/2025 09:30"
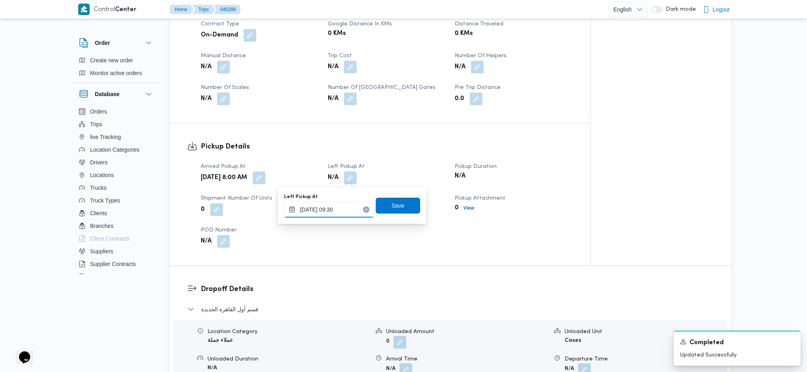
click at [335, 207] on input "29/09/2025 09:30" at bounding box center [329, 210] width 90 height 16
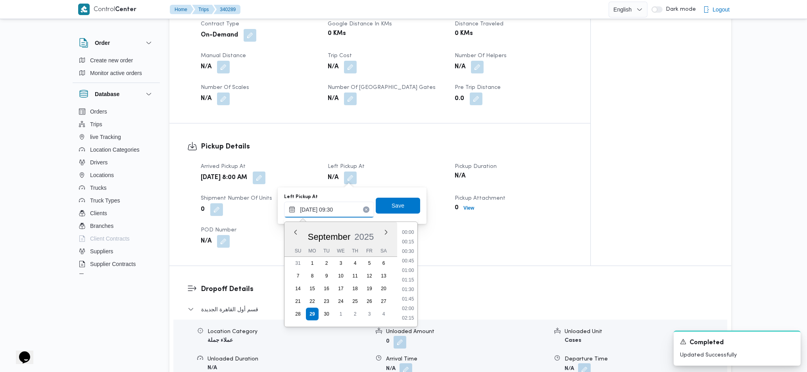
scroll to position [315, 0]
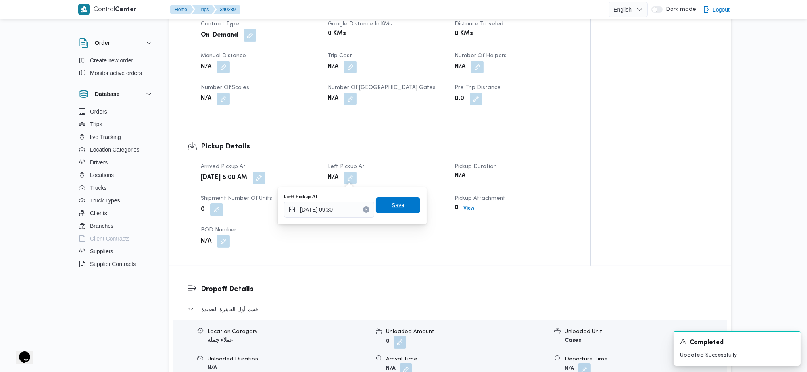
click at [401, 206] on span "Save" at bounding box center [398, 205] width 44 height 16
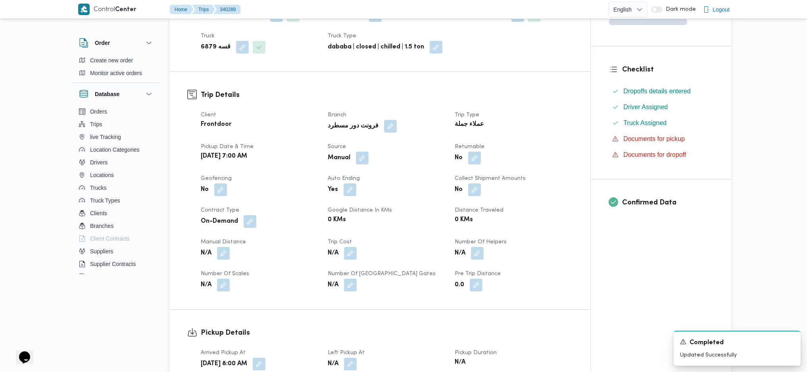
scroll to position [0, 0]
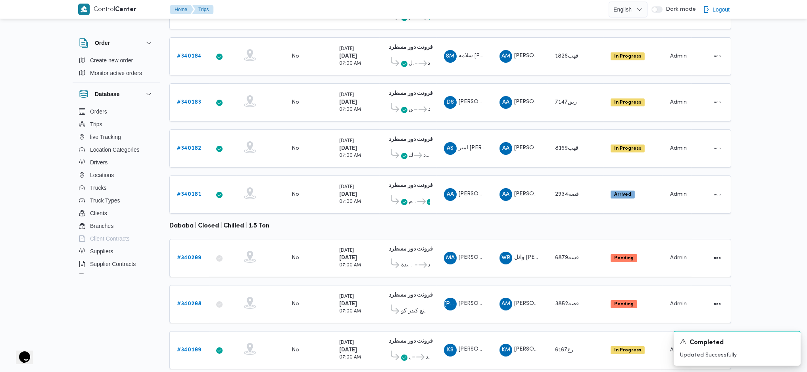
scroll to position [285, 0]
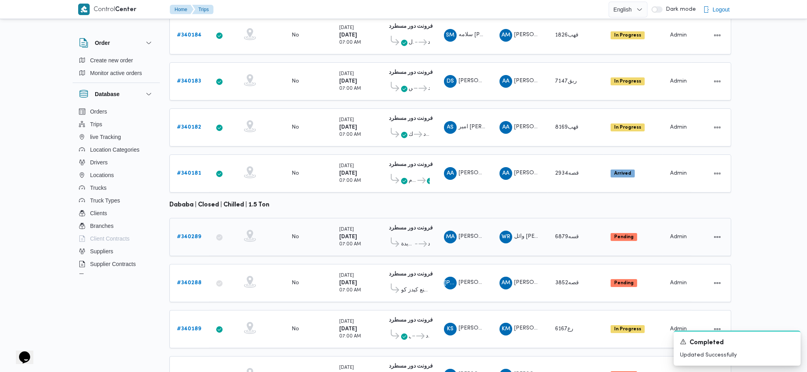
click at [410, 239] on span "قسم أول القاهرة الجديدة" at bounding box center [407, 244] width 13 height 10
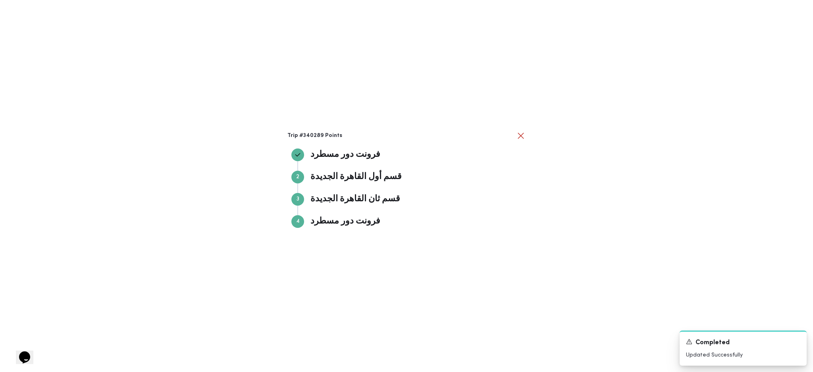
click at [591, 263] on div "Trip #340289 Points فرونت دور مسطرد فرونت دور مسطرد Step 2 2 قسم أول القاهرة ال…" at bounding box center [406, 186] width 813 height 372
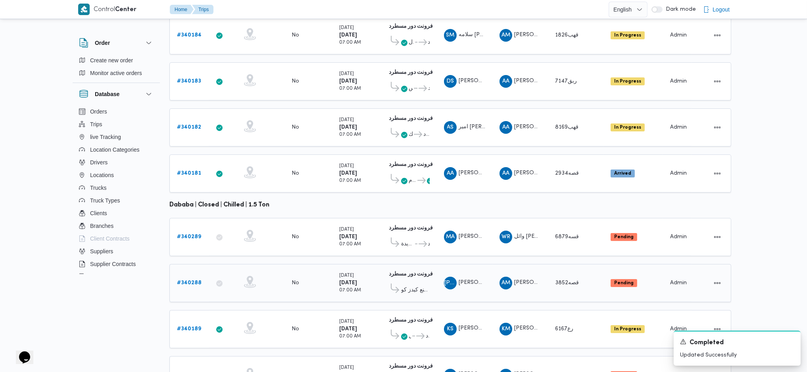
click at [195, 278] on link "# 340288" at bounding box center [189, 283] width 25 height 10
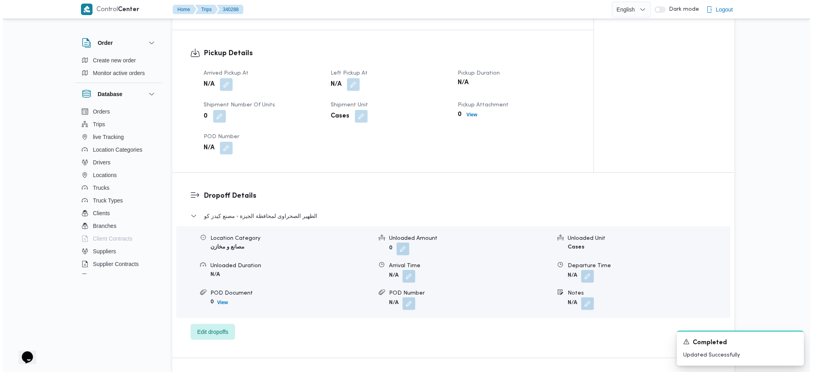
scroll to position [476, 0]
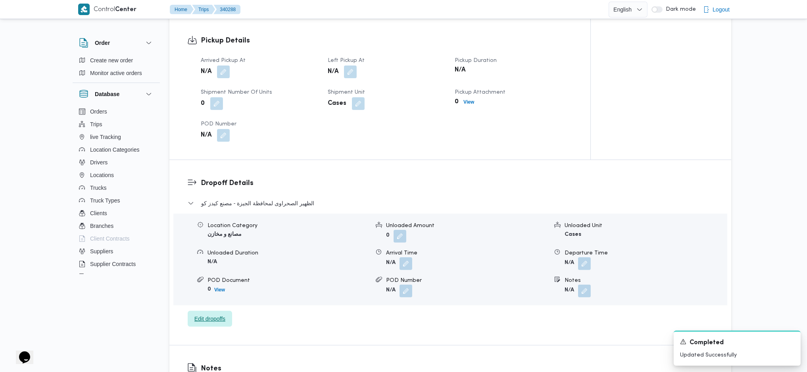
click at [211, 317] on span "Edit dropoffs" at bounding box center [210, 319] width 31 height 10
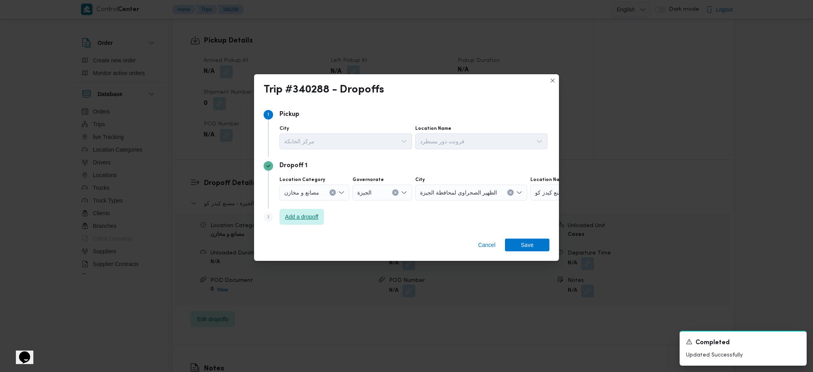
click at [302, 222] on span "Add a dropoff" at bounding box center [301, 217] width 44 height 16
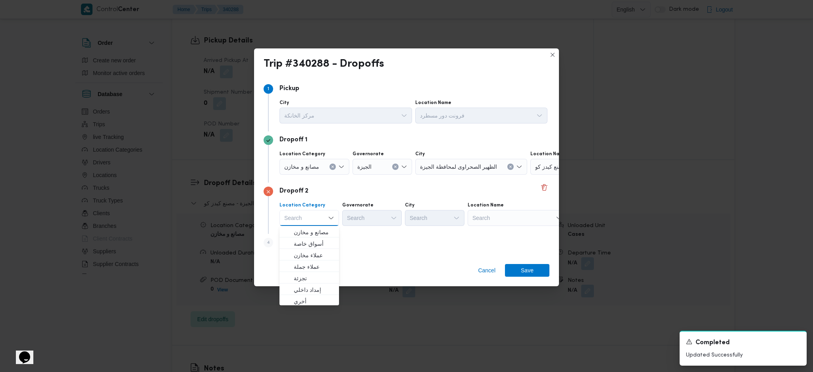
click at [427, 248] on div "Step 4 is disabled 4 Add a dropoff" at bounding box center [407, 244] width 286 height 21
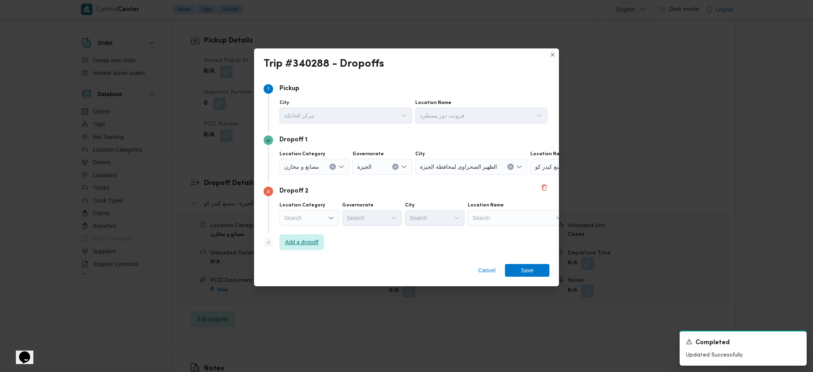
click at [314, 241] on span "Add a dropoff" at bounding box center [301, 242] width 44 height 16
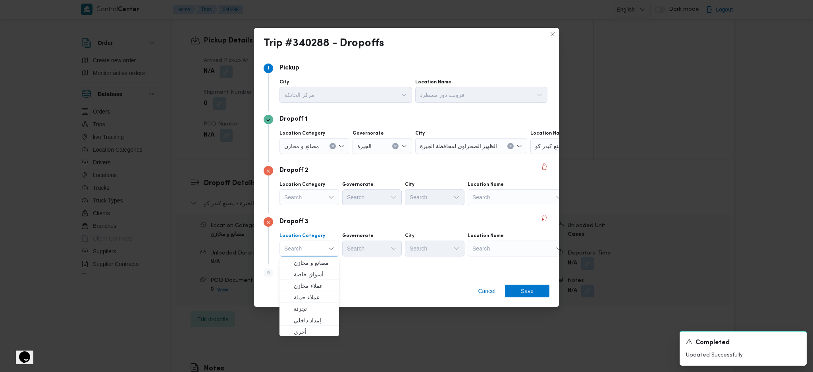
drag, startPoint x: 385, startPoint y: 279, endPoint x: 320, endPoint y: 274, distance: 64.9
click at [383, 279] on div "Cancel Save" at bounding box center [406, 292] width 305 height 29
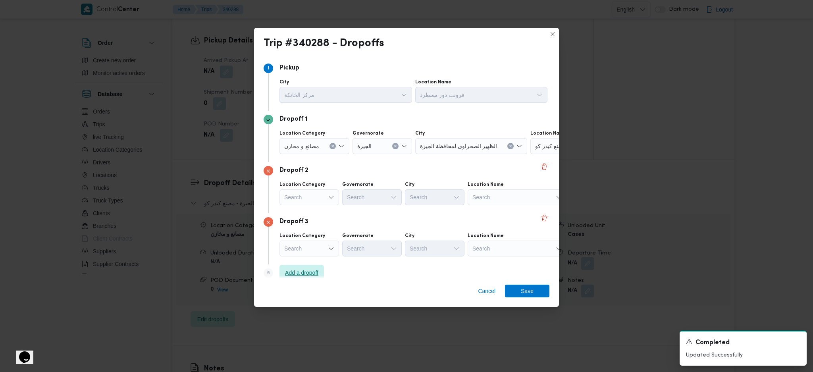
click at [312, 274] on span "Add a dropoff" at bounding box center [301, 273] width 33 height 10
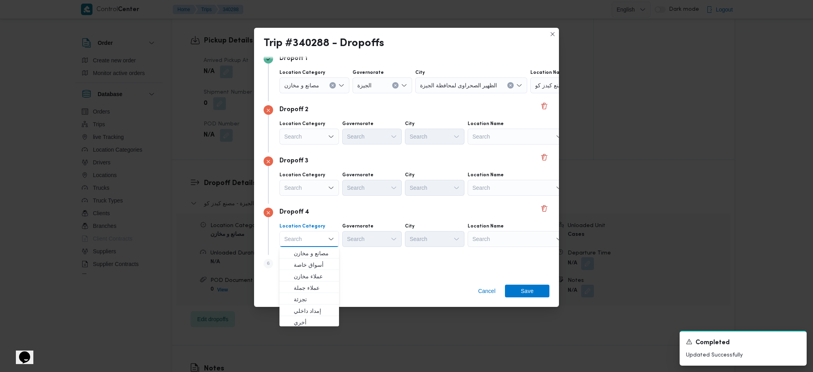
click at [329, 83] on button "Clear input" at bounding box center [332, 85] width 6 height 6
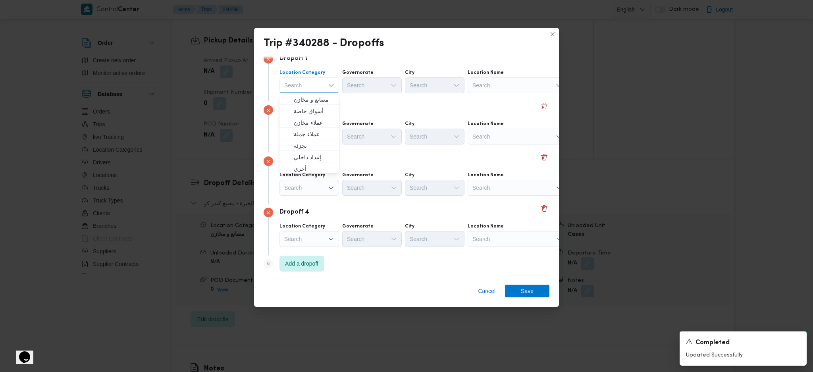
click at [519, 87] on div "Search" at bounding box center [517, 85] width 99 height 16
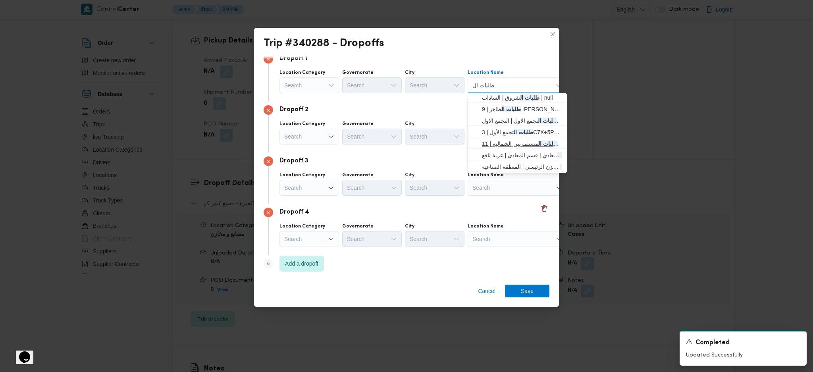
scroll to position [0, 0]
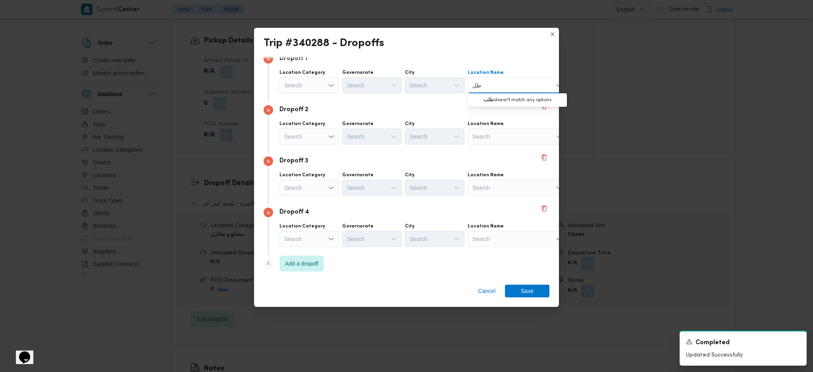
type input "ط"
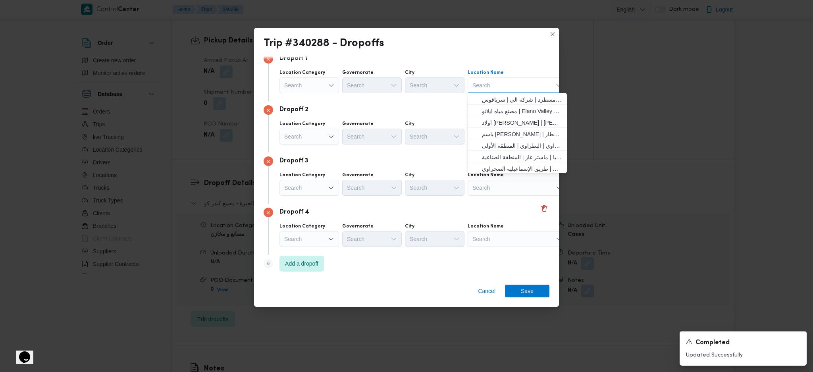
click at [320, 85] on div "Search" at bounding box center [309, 85] width 60 height 16
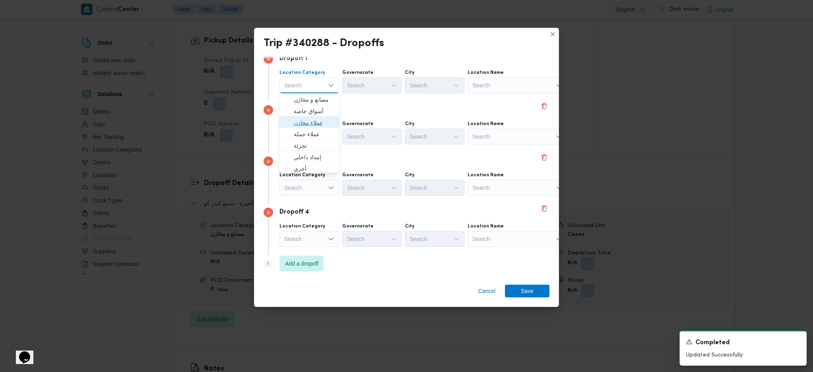
click at [322, 118] on span "عملاء مخازن" at bounding box center [314, 123] width 40 height 10
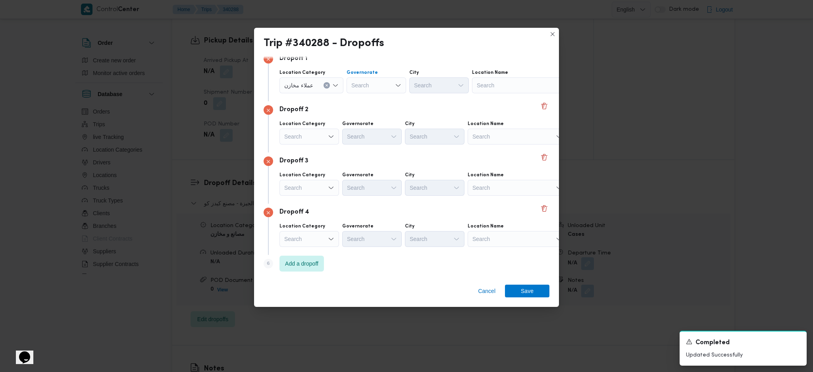
click at [396, 77] on div "Search" at bounding box center [377, 85] width 60 height 16
click at [374, 167] on span "الجيزة" at bounding box center [379, 169] width 40 height 10
click at [450, 85] on div "Search" at bounding box center [439, 85] width 60 height 16
type input "دق"
click at [439, 99] on span "قسم ال دق ي" at bounding box center [442, 100] width 40 height 10
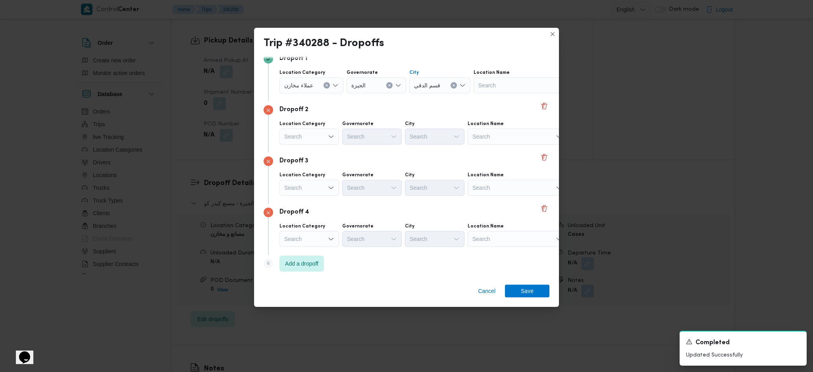
click at [506, 79] on div "Search" at bounding box center [523, 85] width 99 height 16
type input "ط"
click at [508, 99] on span "ط لبات مارت -الدقي | طلبات مارت مصدق | الدقي" at bounding box center [526, 100] width 80 height 10
click at [317, 139] on div "Search" at bounding box center [309, 137] width 60 height 16
click at [312, 176] on span "عملاء مخازن" at bounding box center [314, 174] width 40 height 10
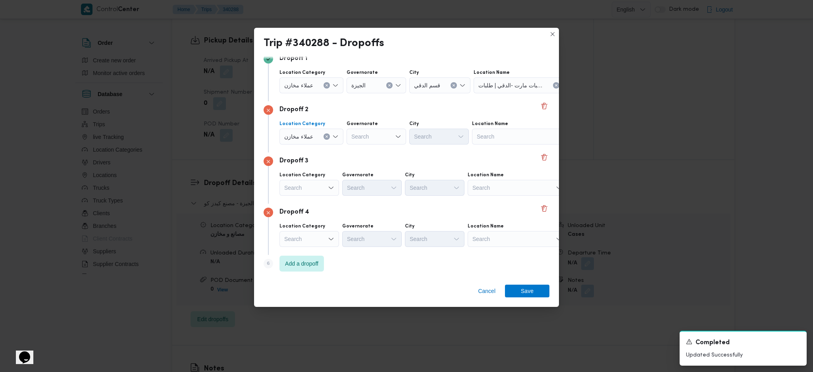
click at [391, 139] on div "Search" at bounding box center [377, 137] width 60 height 16
click at [363, 222] on span "الجيزة" at bounding box center [379, 220] width 40 height 10
click at [323, 189] on div "Search" at bounding box center [309, 188] width 60 height 16
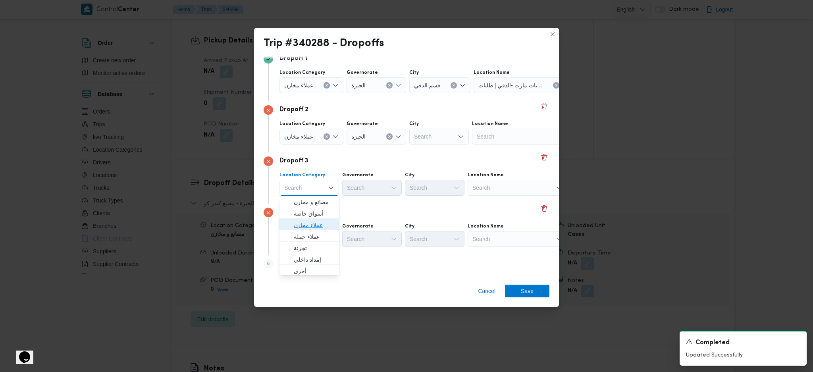
click at [314, 226] on span "عملاء مخازن" at bounding box center [314, 225] width 40 height 10
click at [438, 133] on div "Search" at bounding box center [439, 137] width 60 height 16
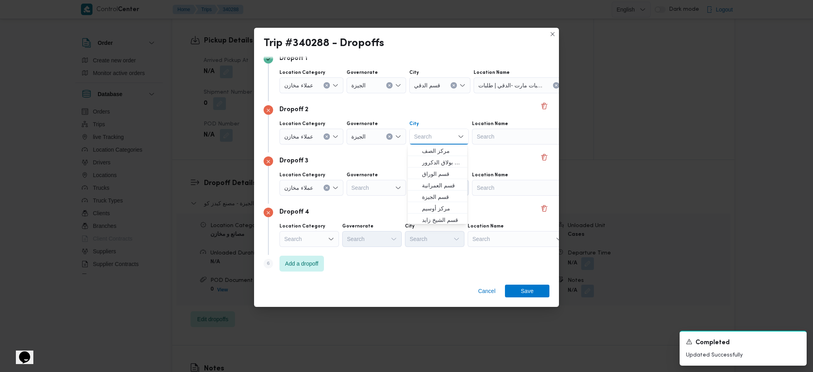
click at [529, 136] on div "Search" at bounding box center [521, 137] width 99 height 16
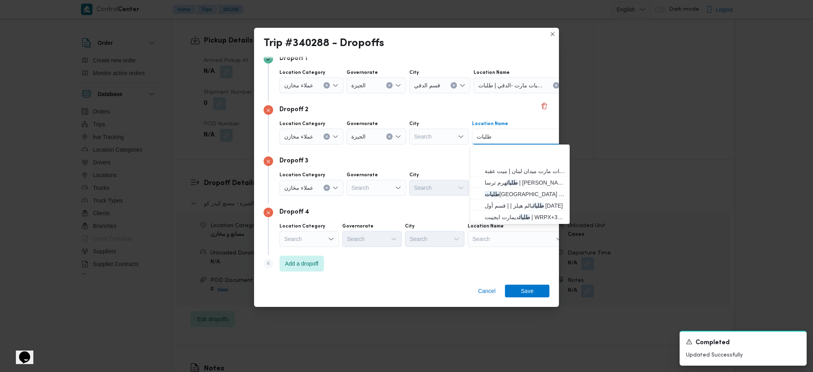
scroll to position [58, 0]
type input "طلبات"
click at [512, 159] on span "طلبات لبنان | 58 لبنان | ميت عقبة" at bounding box center [525, 162] width 80 height 10
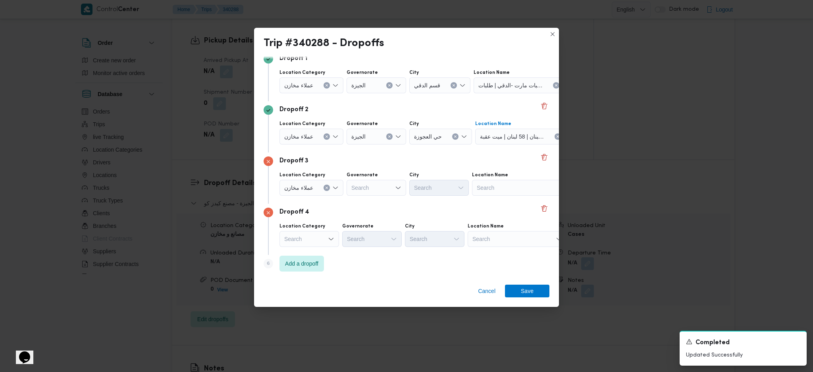
click at [378, 188] on div "Search" at bounding box center [377, 188] width 60 height 16
click at [376, 269] on span "الجيزة" at bounding box center [379, 271] width 40 height 10
click at [505, 186] on div "Search" at bounding box center [521, 188] width 99 height 16
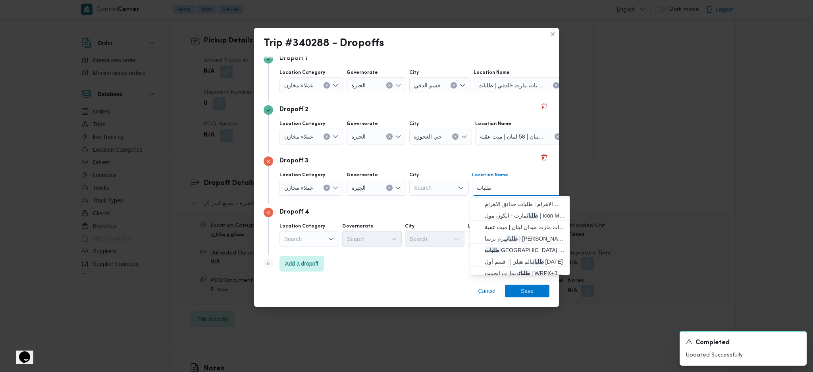
scroll to position [0, 0]
type input "طلبات"
click at [421, 186] on div "Search" at bounding box center [439, 188] width 60 height 16
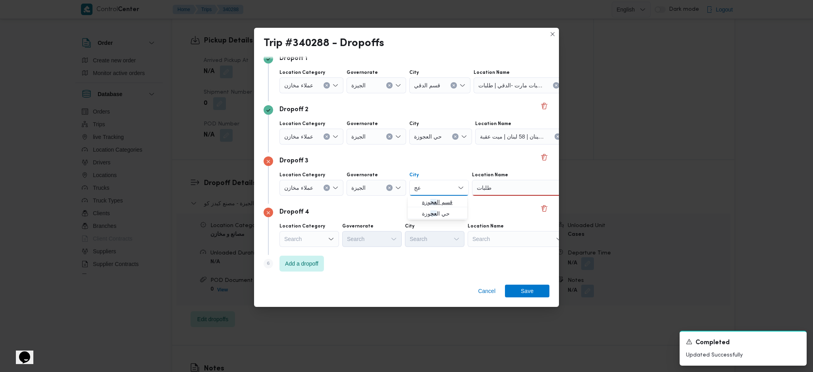
type input "عج"
click at [452, 204] on span "قسم ال عج وزة" at bounding box center [442, 202] width 40 height 10
click at [526, 188] on div "طلبات طلبات" at bounding box center [527, 188] width 99 height 16
type input "ط"
click at [456, 186] on icon "Clear input" at bounding box center [457, 187] width 3 height 3
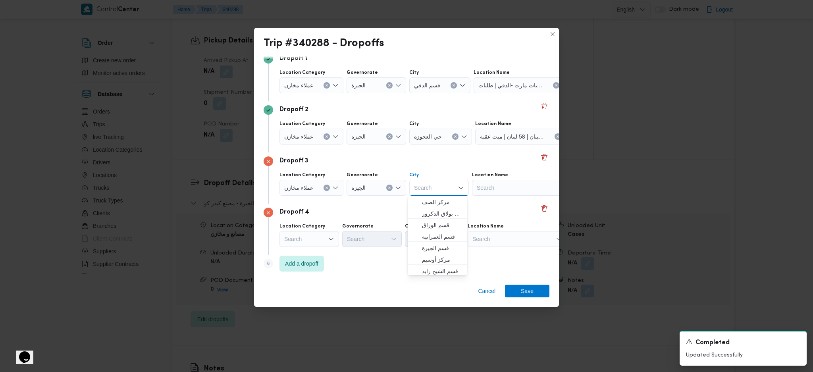
click at [518, 185] on div "Search" at bounding box center [521, 188] width 99 height 16
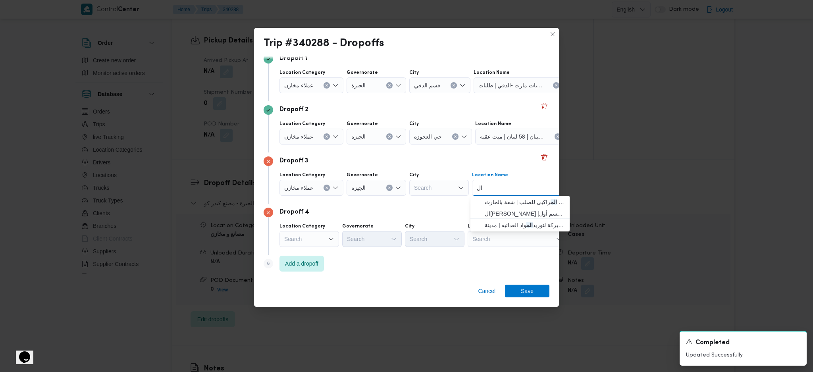
type input "ا"
type input "تر"
click at [534, 202] on span "طلبات هرم تر سا | محمد كمال | الطالبية القبلية" at bounding box center [525, 202] width 80 height 10
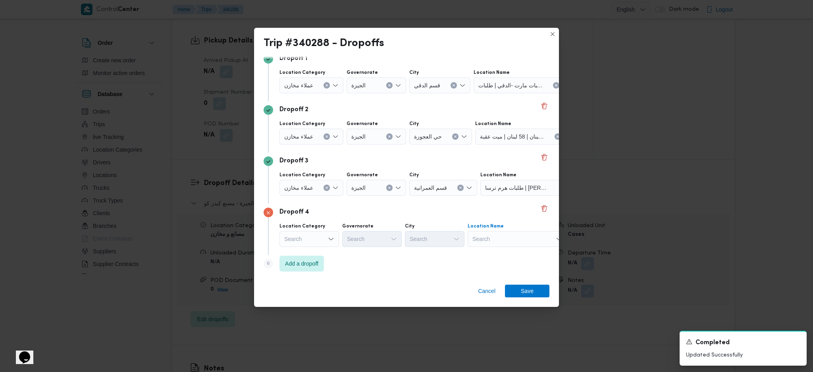
click at [515, 243] on div "Search" at bounding box center [517, 239] width 99 height 16
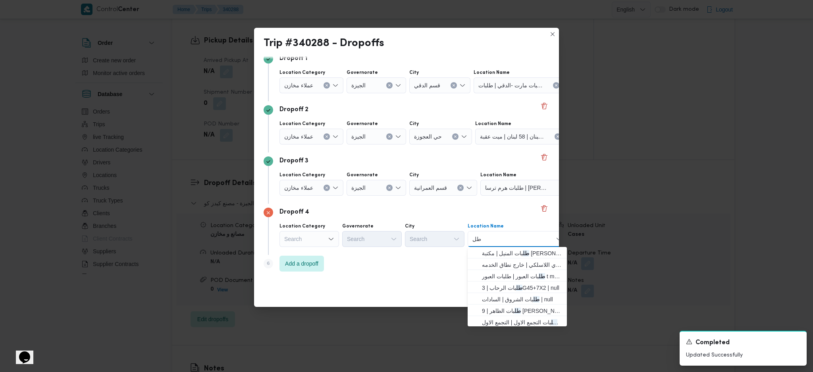
type input "ط"
type input "ا"
click at [320, 238] on div "Search" at bounding box center [309, 239] width 60 height 16
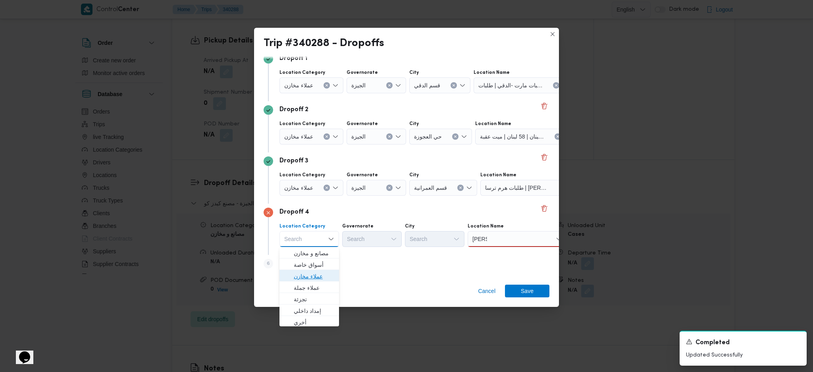
click at [313, 275] on span "عملاء مخازن" at bounding box center [314, 277] width 40 height 10
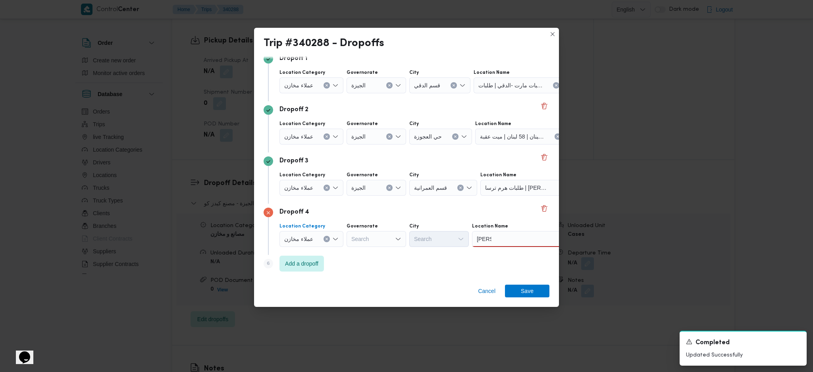
click at [501, 241] on div "فيصل فيصل" at bounding box center [521, 239] width 99 height 16
type input "فيصل"
click at [507, 262] on span "طلبات فيصل | 225 شارع الملك فيصل | منشأة البكاري" at bounding box center [525, 265] width 80 height 10
click at [306, 266] on span "Add a dropoff" at bounding box center [301, 263] width 33 height 10
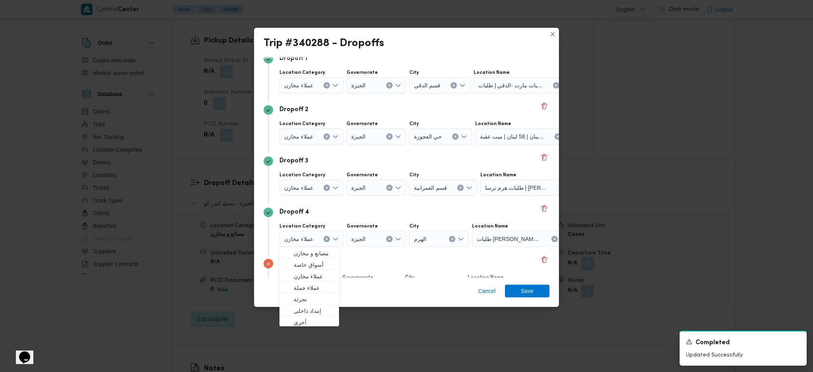
scroll to position [112, 0]
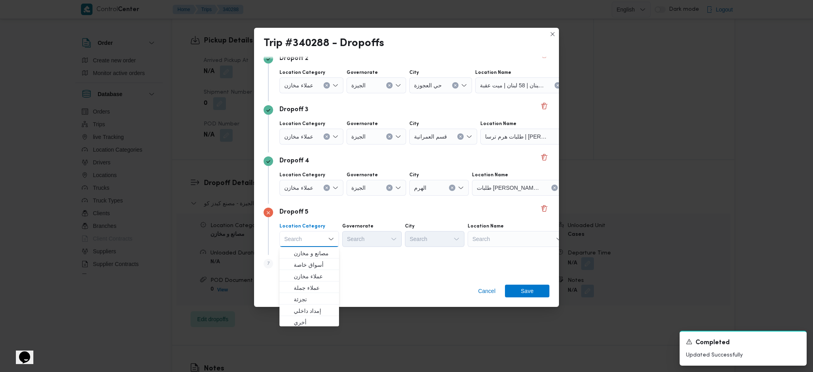
click at [524, 242] on div "Search" at bounding box center [517, 239] width 99 height 16
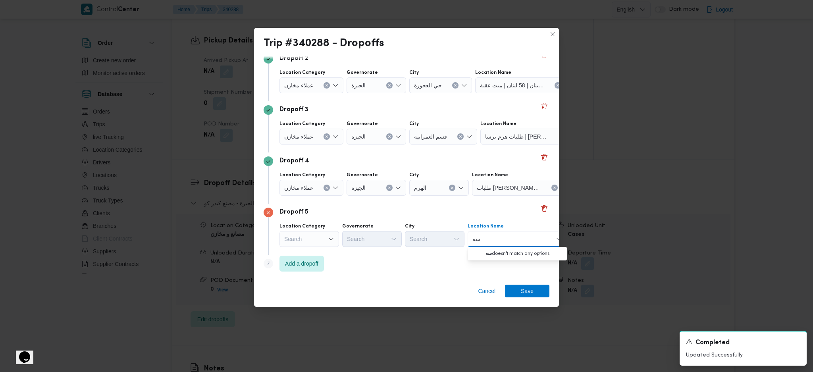
type input "س"
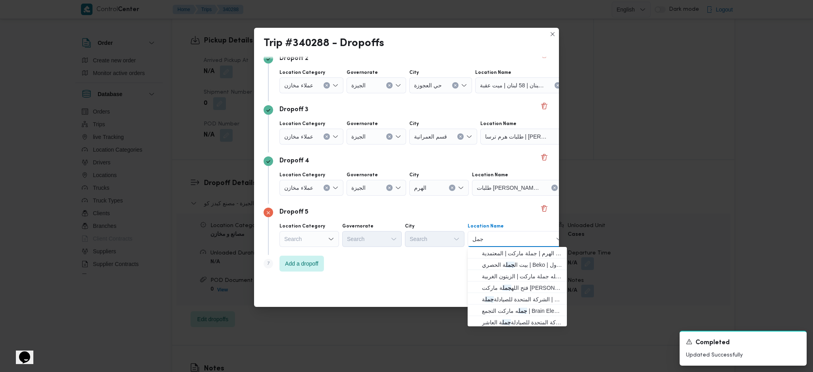
type input "جمل"
click at [314, 247] on div "Location Category Search Governorate Search City Search Location Name جمل جمل C…" at bounding box center [413, 235] width 271 height 27
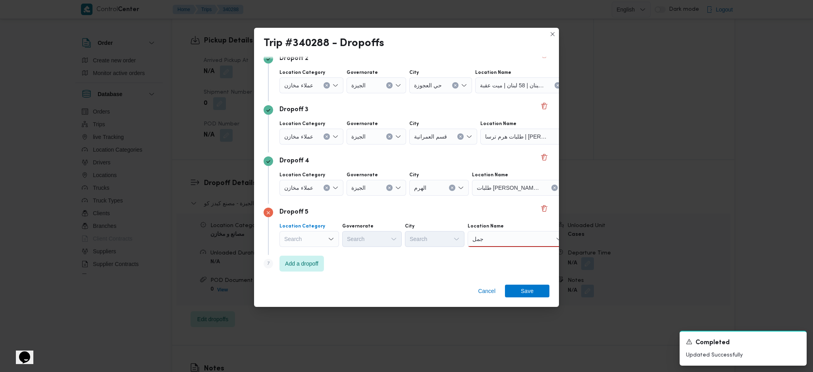
click at [323, 234] on div "Search" at bounding box center [309, 239] width 60 height 16
click at [318, 263] on span "أسواق خاصة" at bounding box center [314, 265] width 40 height 10
click at [378, 242] on div "Search" at bounding box center [377, 239] width 60 height 16
type input "جي"
click at [356, 251] on icon "button" at bounding box center [354, 253] width 6 height 6
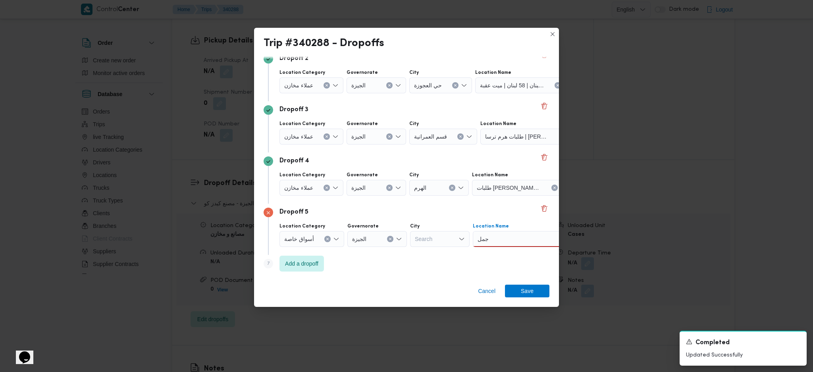
click at [528, 237] on div "جمل جمل" at bounding box center [522, 239] width 99 height 16
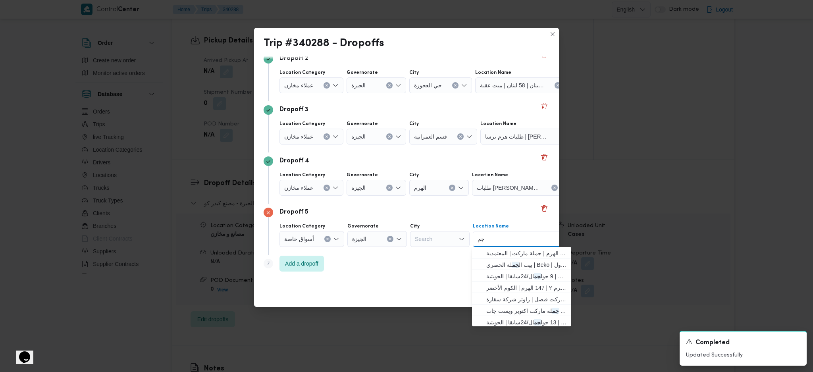
type input "جمل"
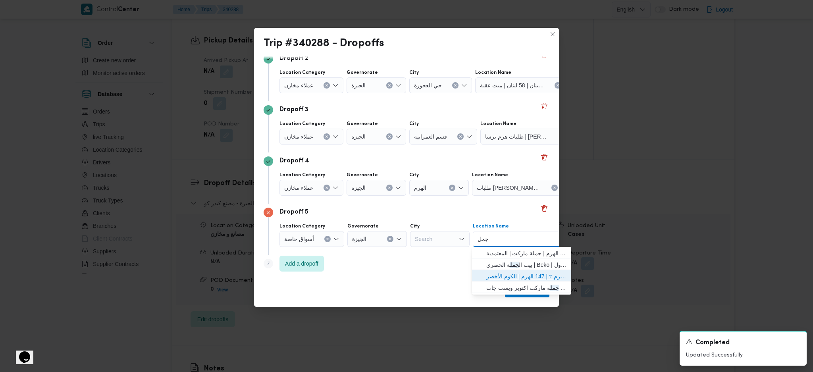
click at [492, 278] on span "جمل ه ماركت الهرم ٢ | 147 الهرم | الكوم الأخضر" at bounding box center [526, 277] width 80 height 10
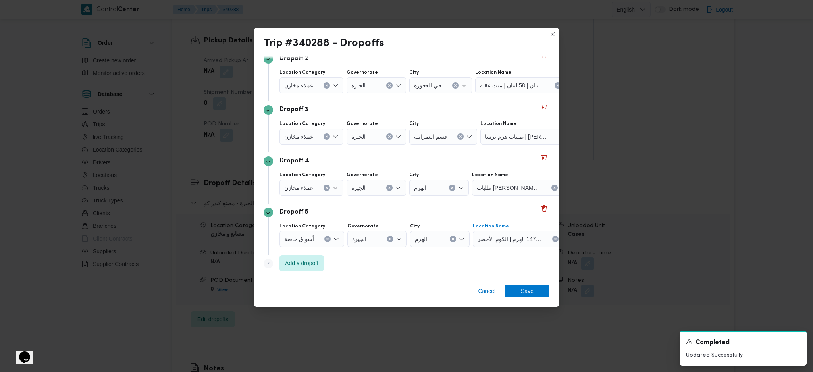
click at [318, 262] on span "Add a dropoff" at bounding box center [301, 263] width 33 height 10
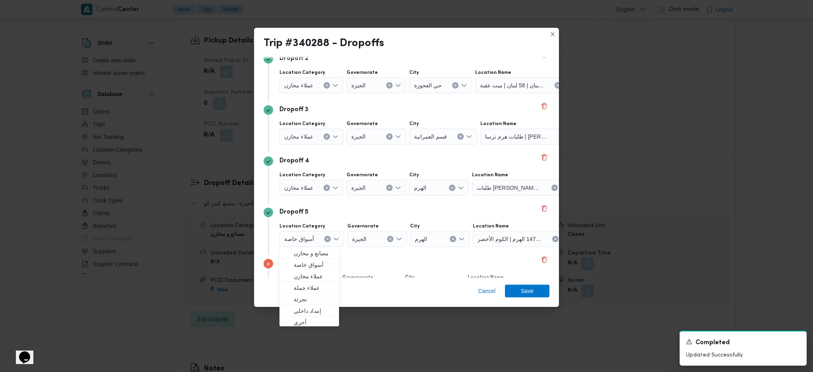
scroll to position [163, 0]
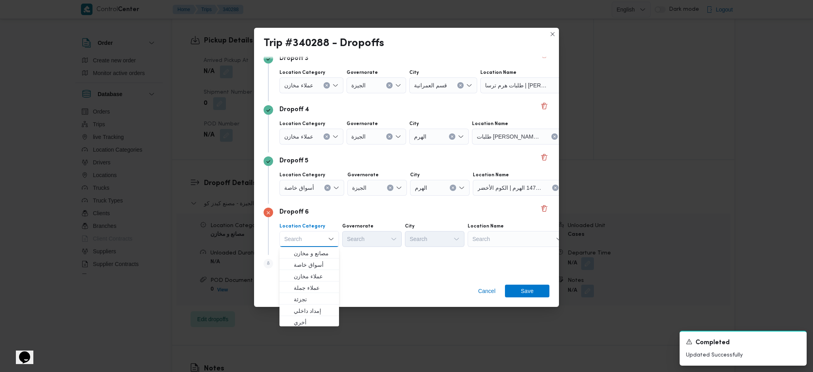
click at [519, 240] on div "Search" at bounding box center [517, 239] width 99 height 16
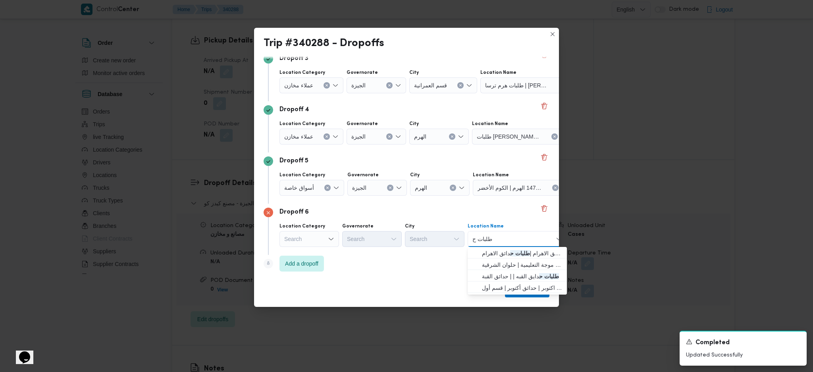
type input "طلبات ح"
drag, startPoint x: 506, startPoint y: 241, endPoint x: 412, endPoint y: 272, distance: 99.3
click at [505, 257] on span "طلبات مارت حدائق الاهرام | طلبات ح دائق الاهرام | null" at bounding box center [522, 253] width 80 height 10
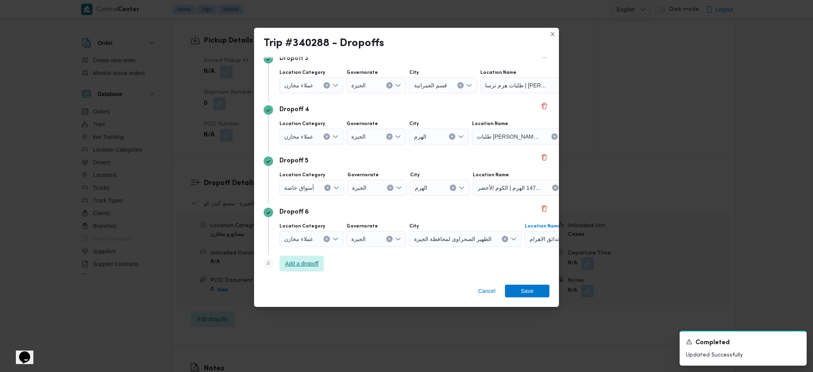
click at [309, 264] on span "Add a dropoff" at bounding box center [301, 264] width 33 height 10
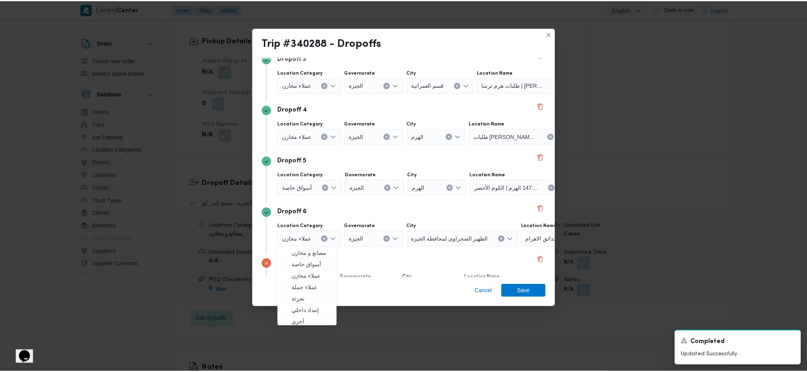
scroll to position [214, 0]
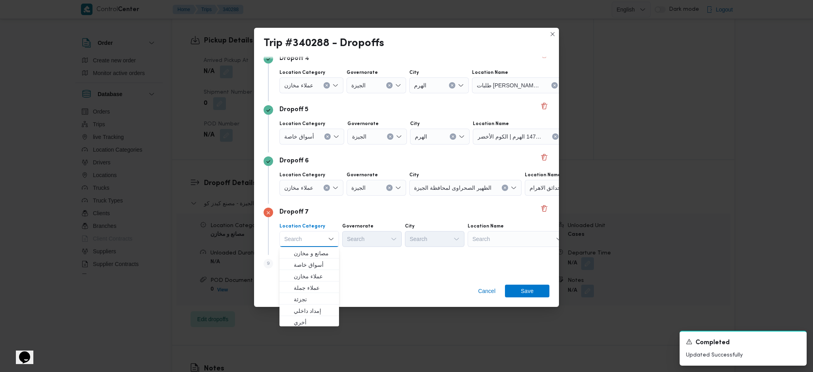
click at [511, 245] on div "Search" at bounding box center [517, 239] width 99 height 16
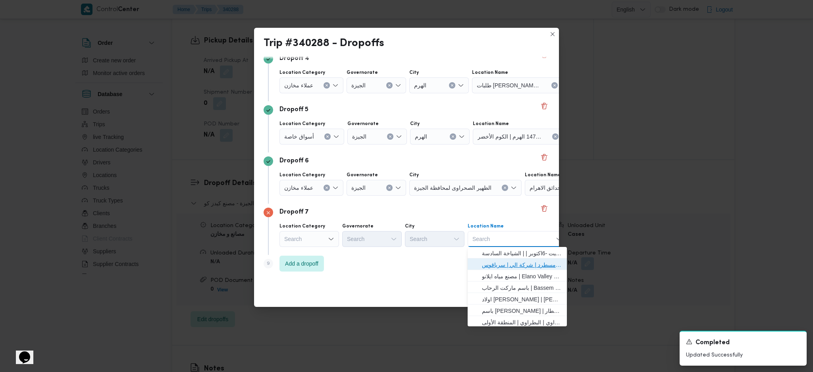
click at [524, 259] on span "فرونت دور مسطرد | شركة الي | سرياقوس" at bounding box center [517, 264] width 93 height 13
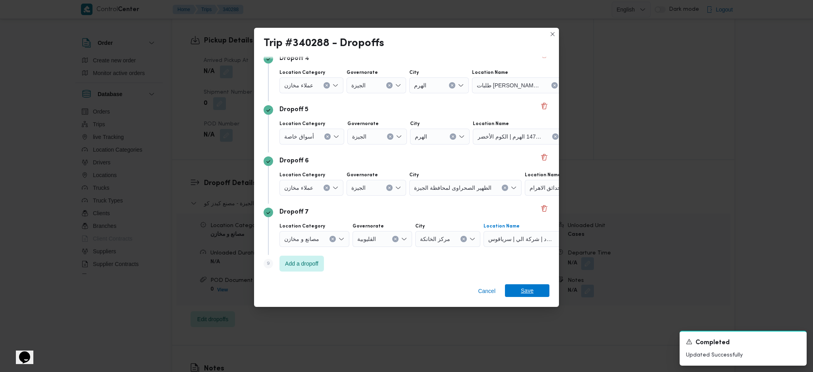
click at [536, 286] on span "Save" at bounding box center [527, 290] width 44 height 13
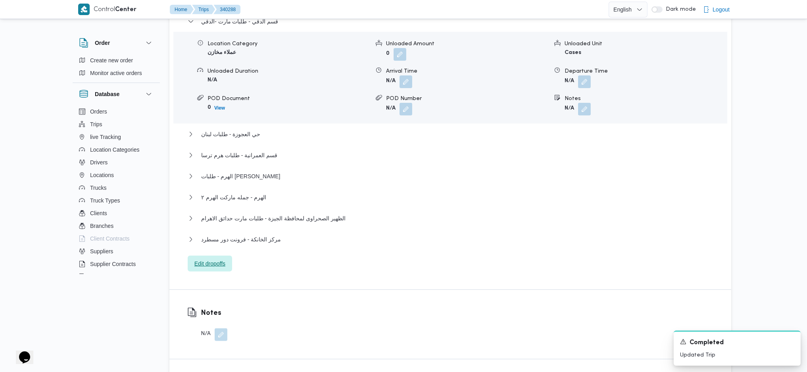
scroll to position [582, 0]
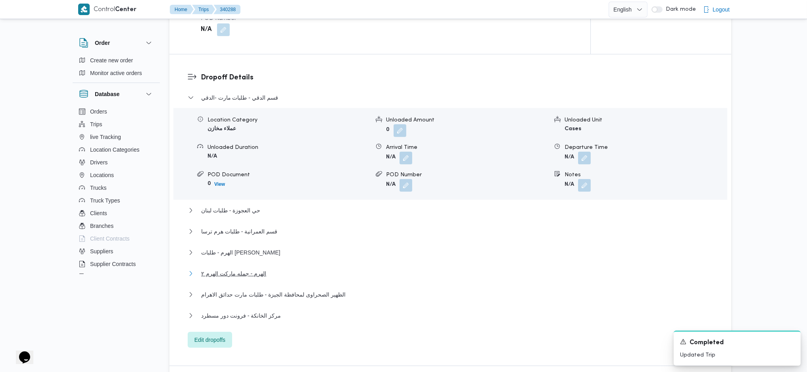
click at [243, 277] on span "الهرم - جمله ماركت الهرم ٢" at bounding box center [233, 274] width 65 height 10
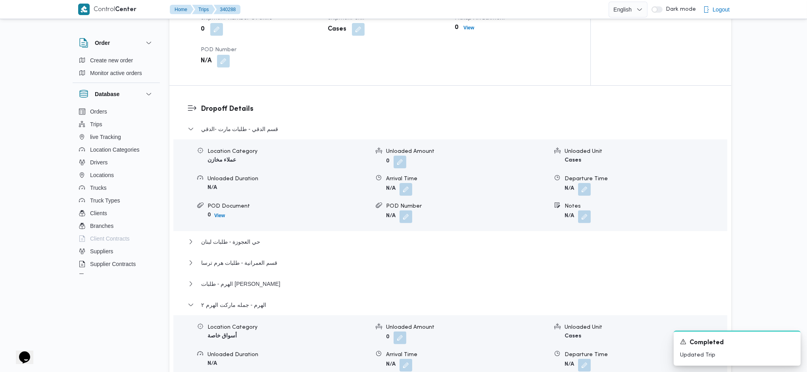
scroll to position [635, 0]
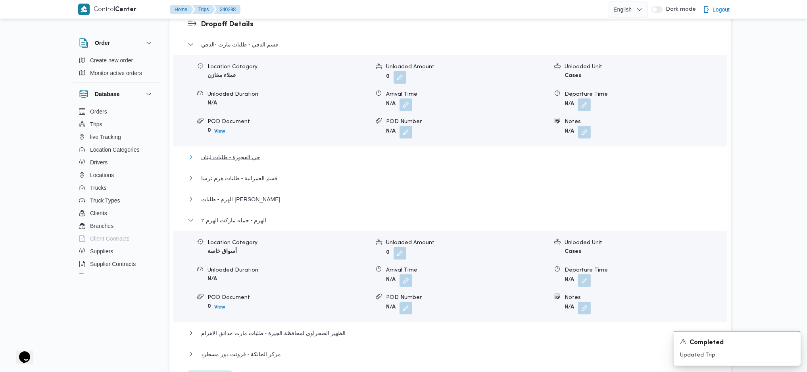
click at [232, 155] on span "حي العجوزة - طلبات لبنان" at bounding box center [230, 157] width 59 height 10
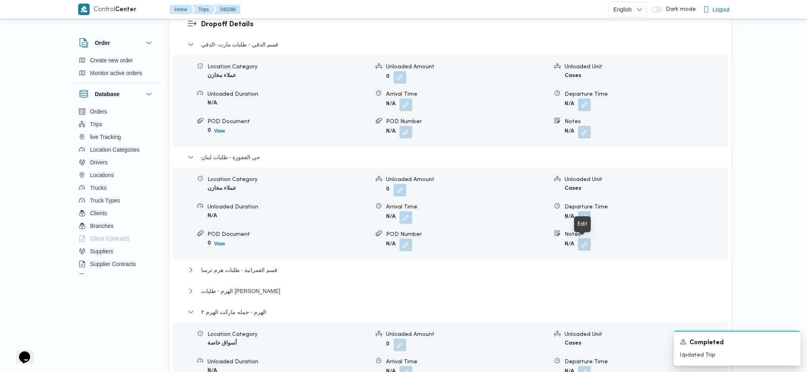
click at [589, 241] on button "button" at bounding box center [584, 244] width 13 height 13
click at [566, 274] on input "Notes" at bounding box center [563, 277] width 79 height 16
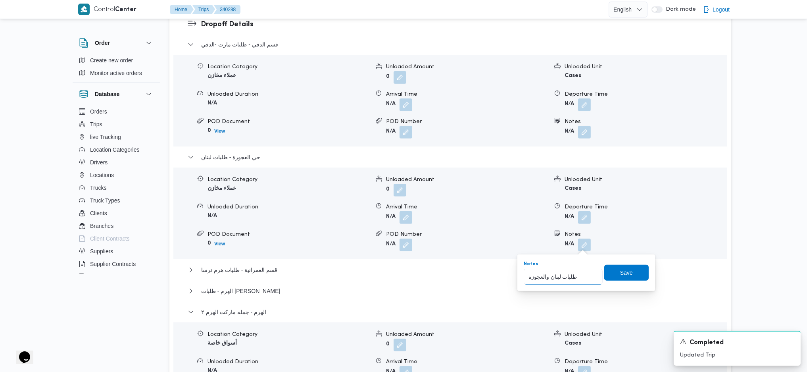
type input "طلبات لبنان والعجوزة"
click button "Save" at bounding box center [627, 273] width 44 height 16
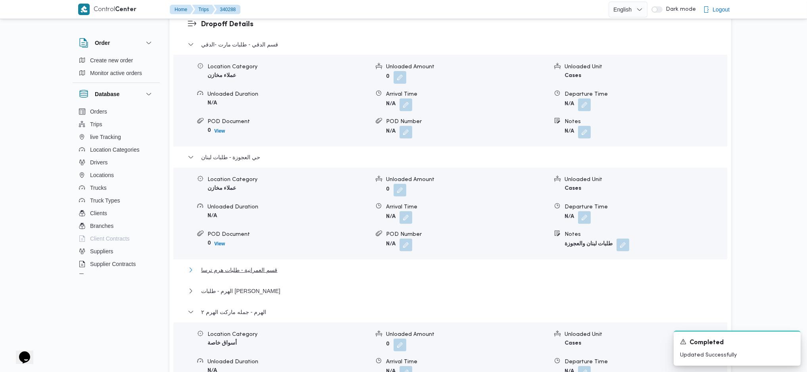
click at [274, 268] on span "قسم العمرانية - طلبات هرم ترسا" at bounding box center [239, 270] width 76 height 10
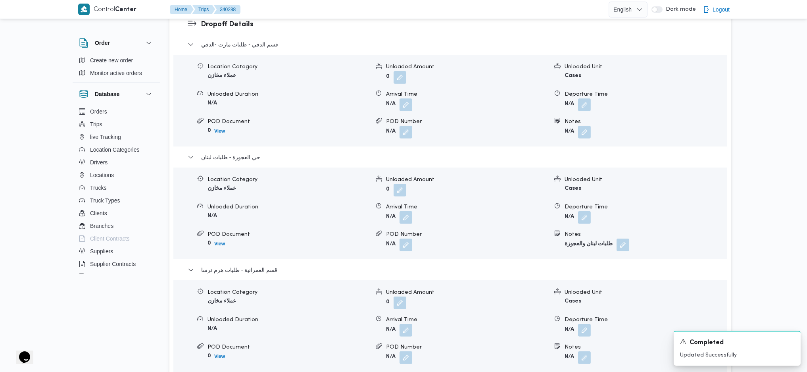
scroll to position [741, 0]
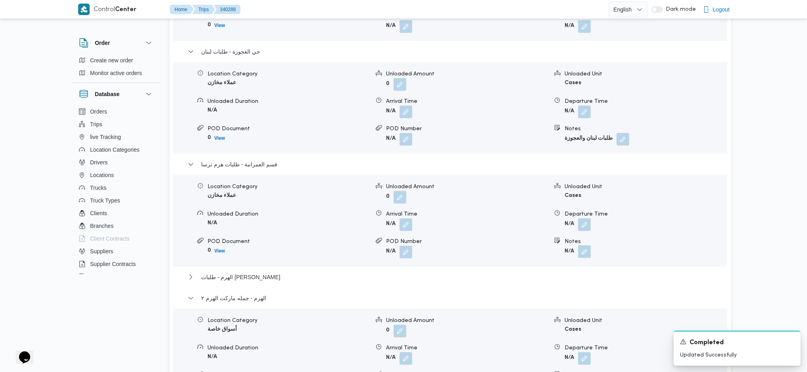
click at [581, 248] on button "button" at bounding box center [584, 251] width 13 height 13
click at [551, 281] on input "Notes" at bounding box center [563, 284] width 79 height 16
type input "طلبات ترسا و المريوطية"
click button "Save" at bounding box center [627, 280] width 44 height 16
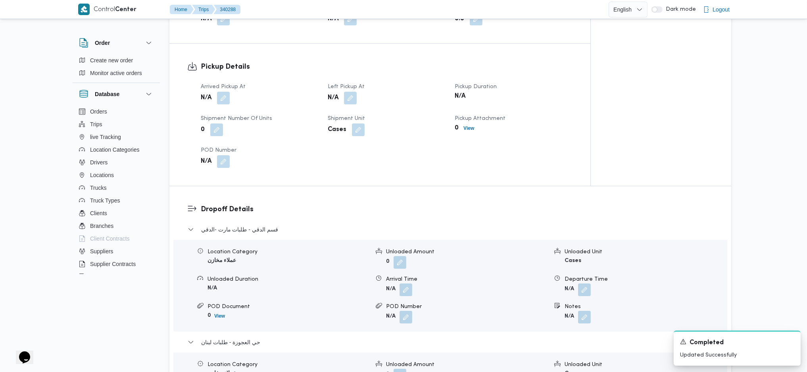
scroll to position [318, 0]
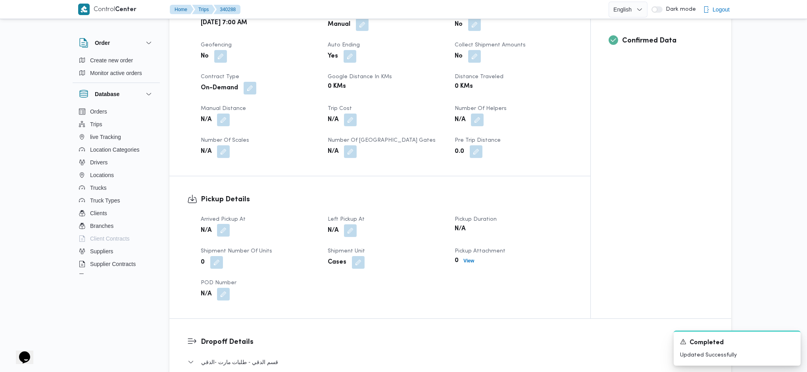
click at [219, 231] on button "button" at bounding box center [223, 230] width 13 height 13
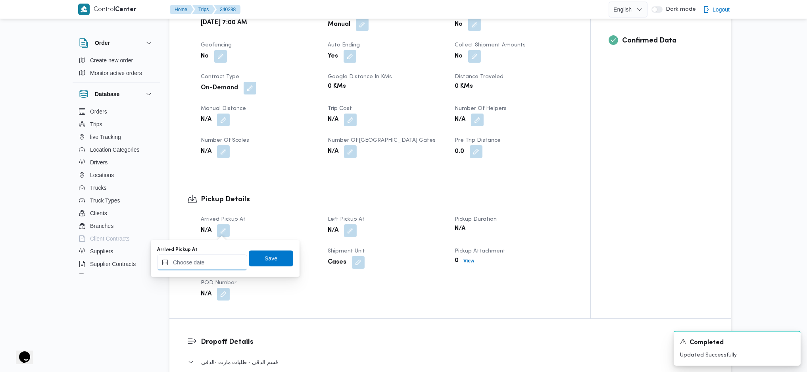
click at [200, 263] on input "Arrived Pickup At" at bounding box center [202, 262] width 90 height 16
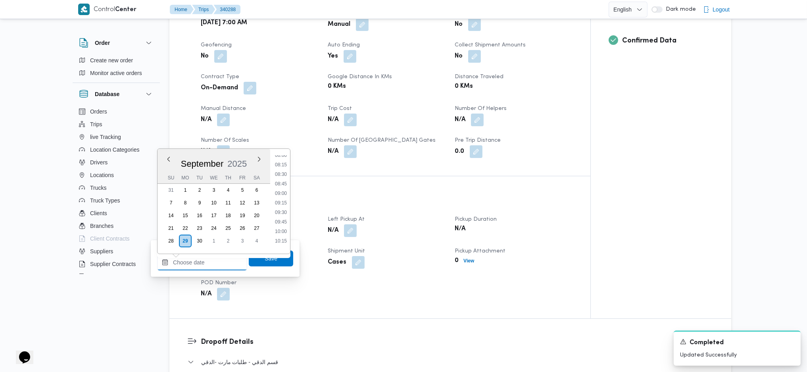
scroll to position [256, 0]
click at [283, 178] on li "07:15" at bounding box center [281, 179] width 18 height 8
type input "29/09/2025 07:15"
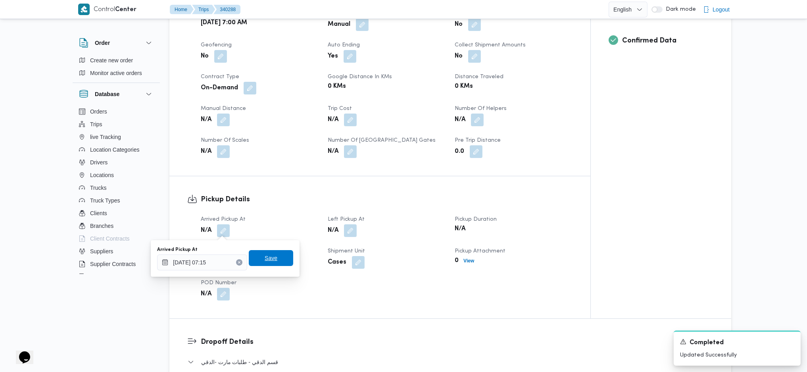
click at [274, 250] on div "Arrived Pickup At 29/09/2025 07:15 Save" at bounding box center [225, 258] width 138 height 25
click at [281, 254] on span "Save" at bounding box center [271, 258] width 44 height 16
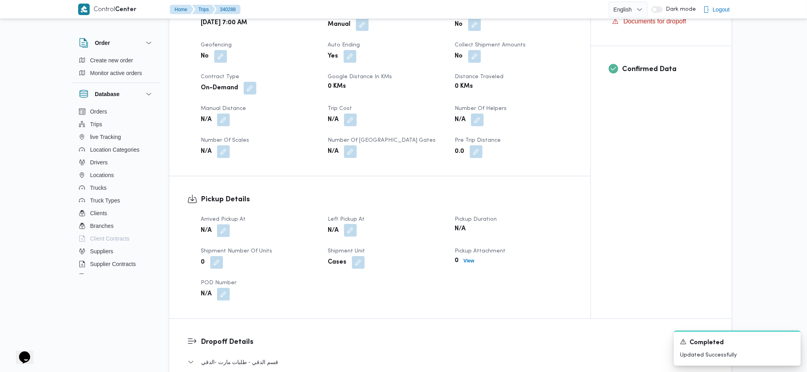
click at [350, 234] on button "button" at bounding box center [350, 230] width 13 height 13
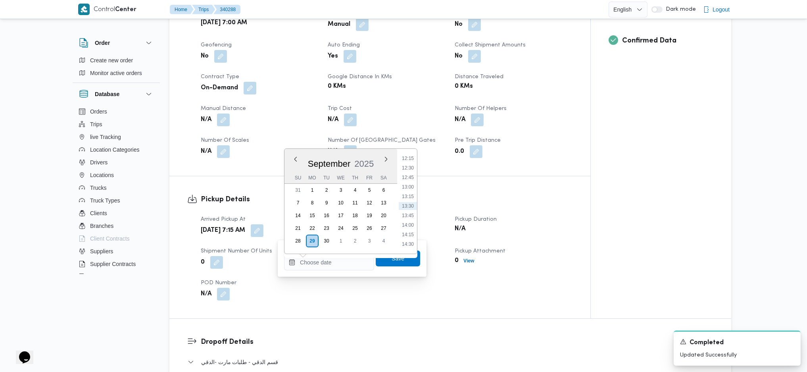
scroll to position [362, 0]
click at [405, 188] on li "10:15" at bounding box center [408, 188] width 18 height 8
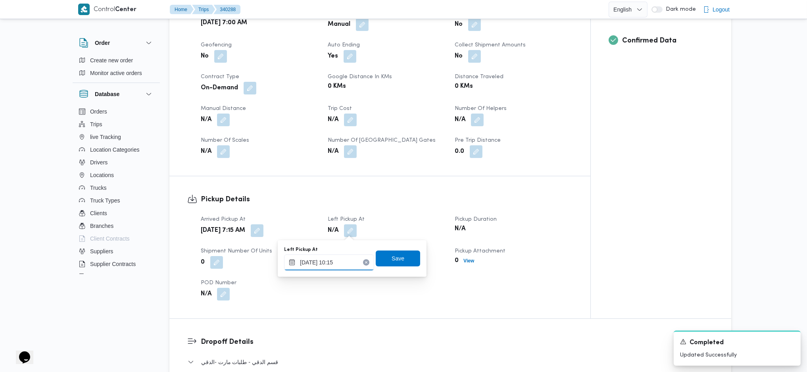
click at [345, 266] on input "29/09/2025 10:15" at bounding box center [329, 262] width 90 height 16
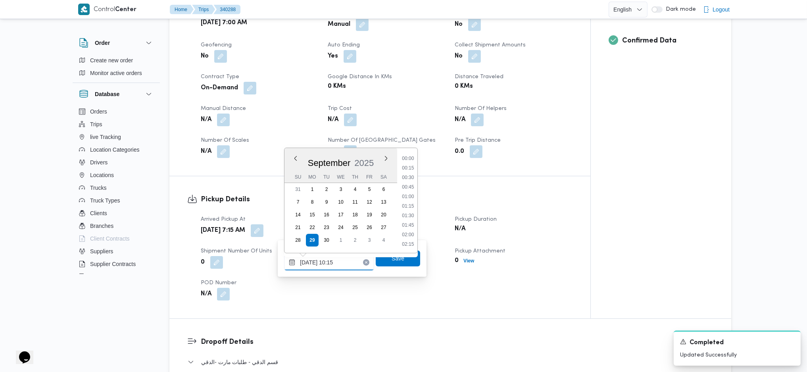
scroll to position [343, 0]
click at [405, 162] on ul "00:00 00:15 00:30 00:45 01:00 01:15 01:30 01:45 02:00 02:15 02:30 02:45 03:00 0…" at bounding box center [408, 200] width 19 height 92
click at [405, 156] on li "09:00" at bounding box center [408, 158] width 18 height 8
type input "29/09/2025 09:00"
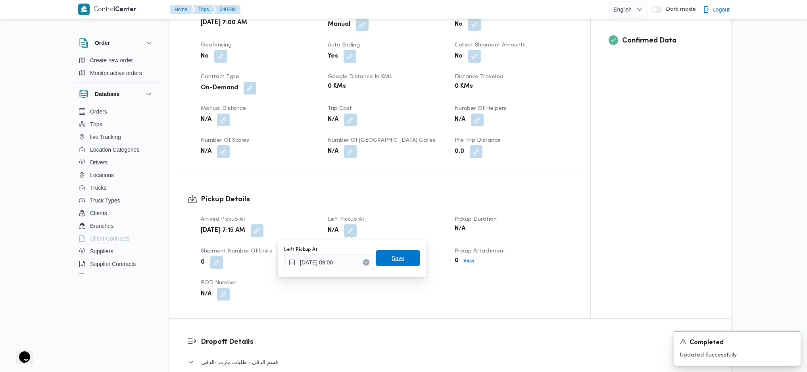
click at [392, 260] on span "Save" at bounding box center [398, 258] width 13 height 10
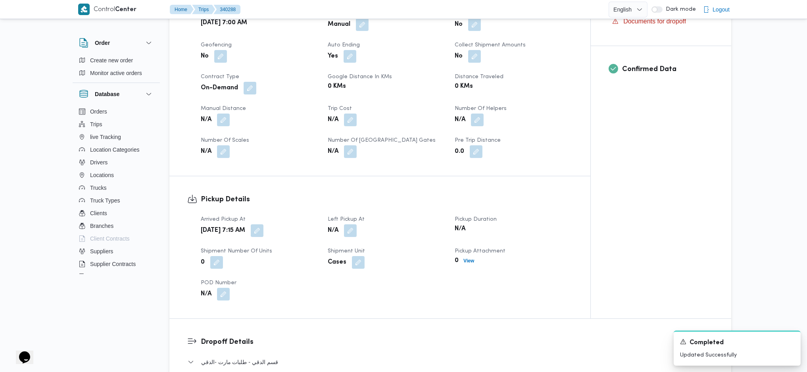
scroll to position [0, 0]
